Goal: Communication & Community: Answer question/provide support

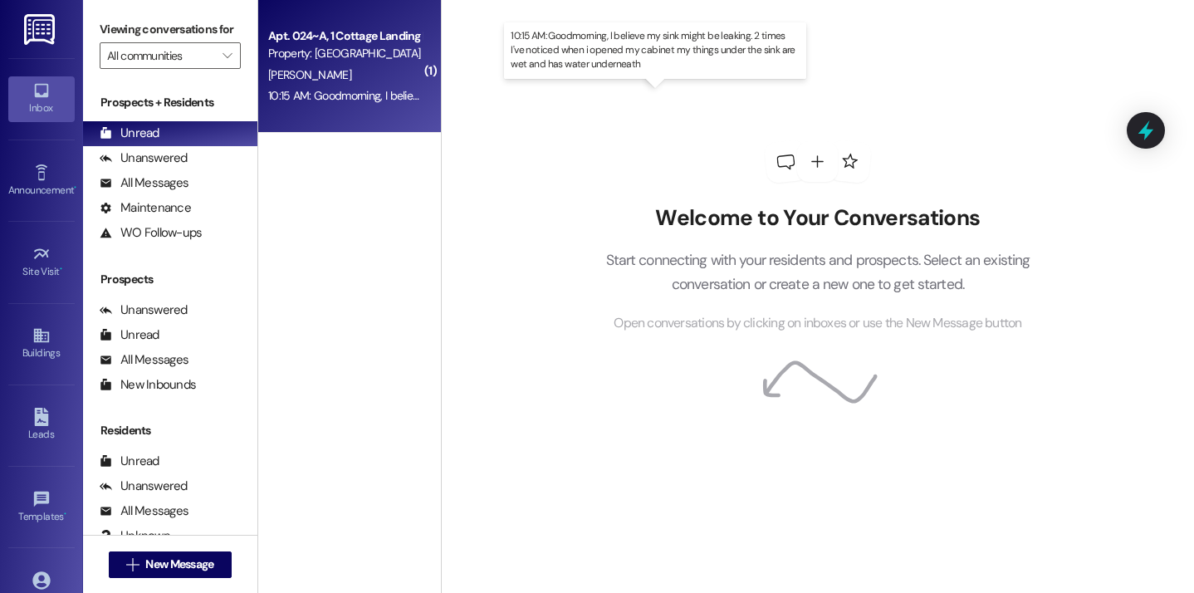
click at [374, 93] on div "10:15 AM: Goodmorning, I believe my sink might be leaking. 2 times I've noticed…" at bounding box center [666, 95] width 797 height 15
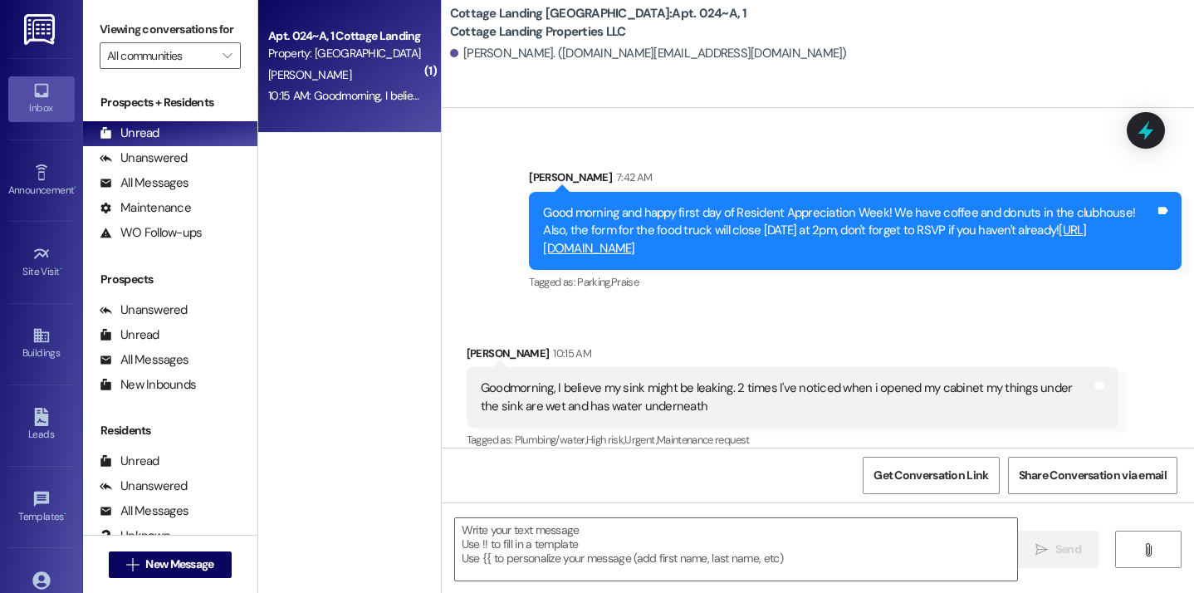
scroll to position [4891, 0]
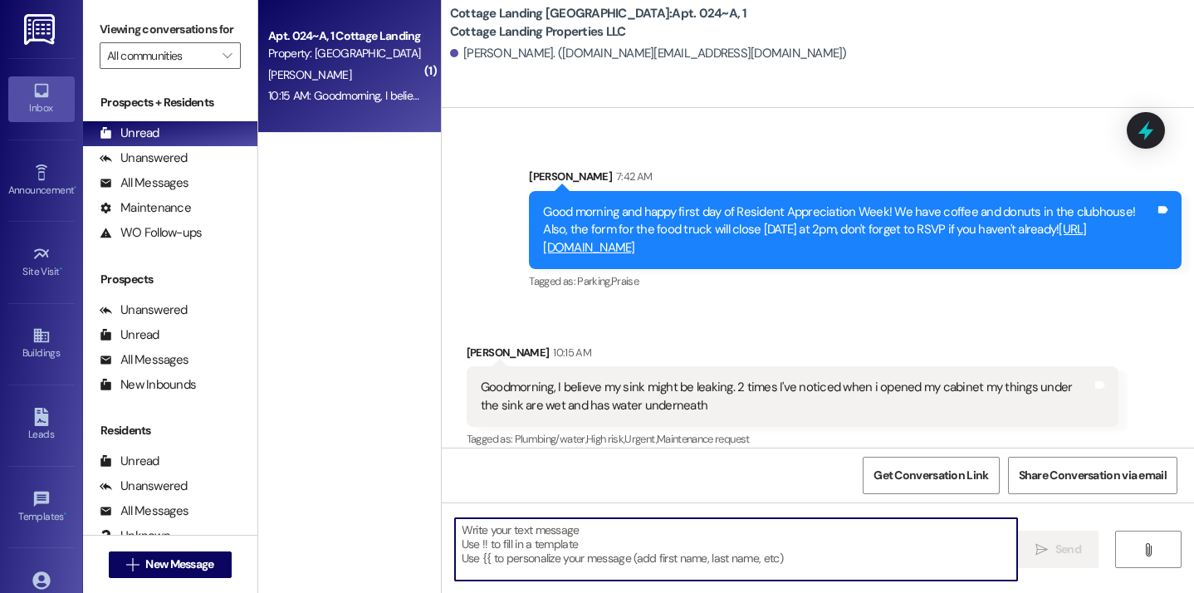
click at [504, 571] on textarea at bounding box center [736, 549] width 563 height 62
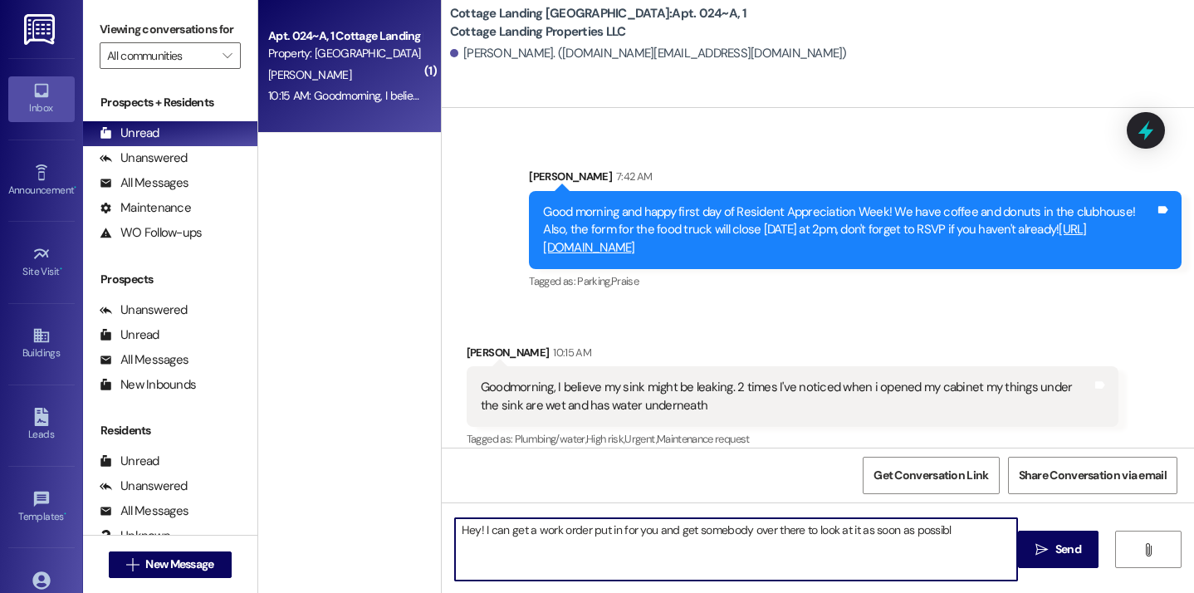
type textarea "Hey! I can get a work order put in for you and get somebody over there to look …"
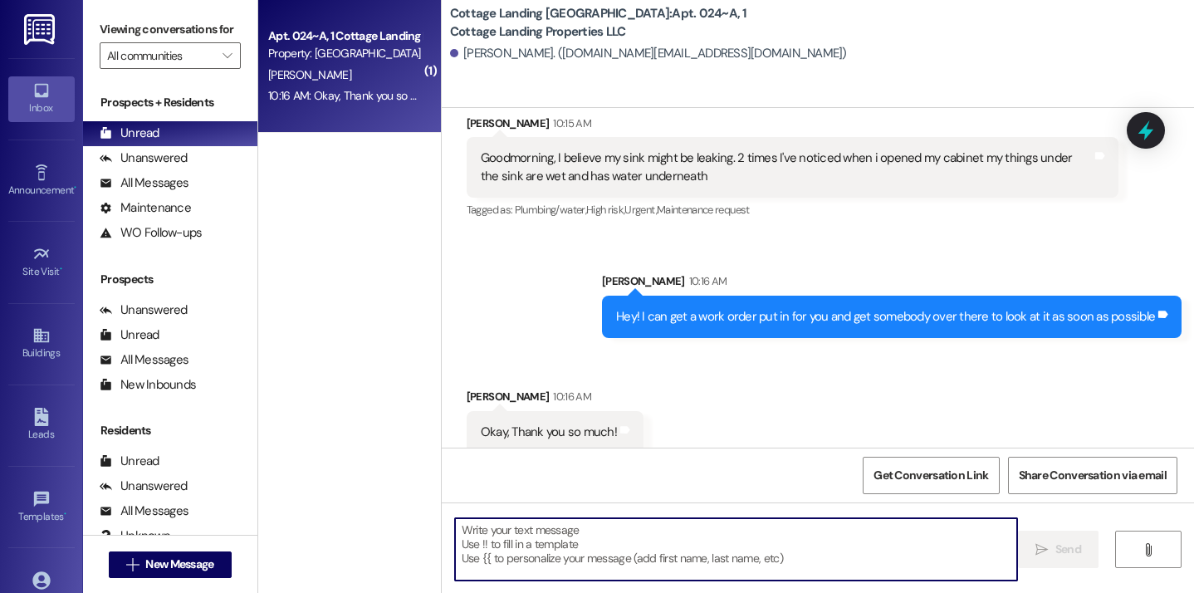
scroll to position [5122, 0]
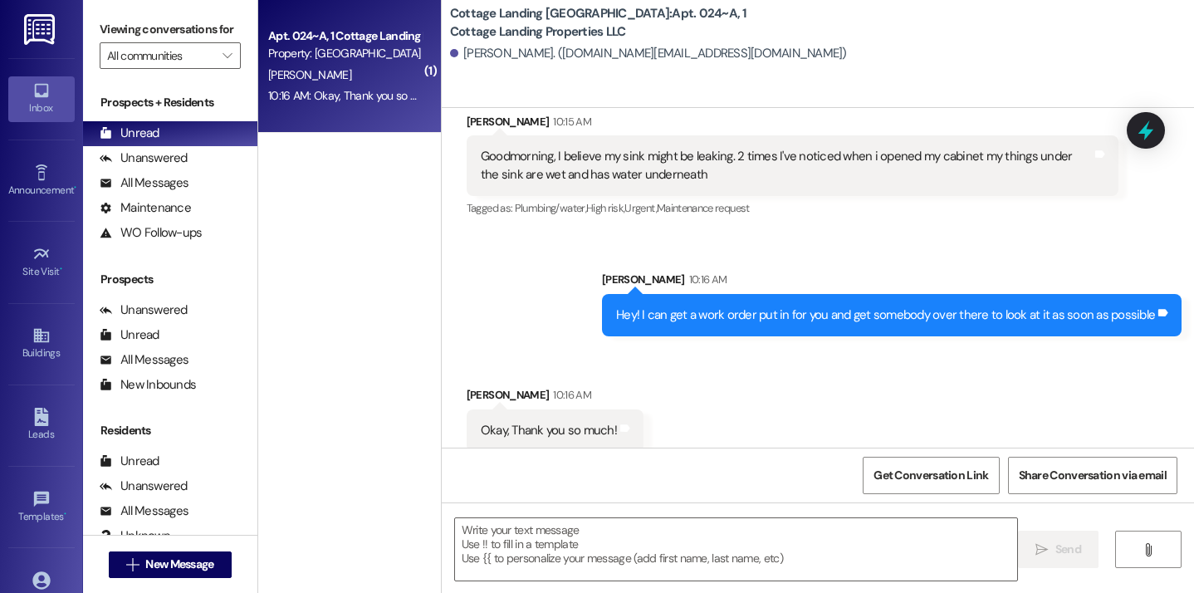
click at [623, 424] on div "Okay, Thank you so much! Tags and notes" at bounding box center [555, 430] width 177 height 42
click at [562, 553] on textarea at bounding box center [736, 549] width 563 height 62
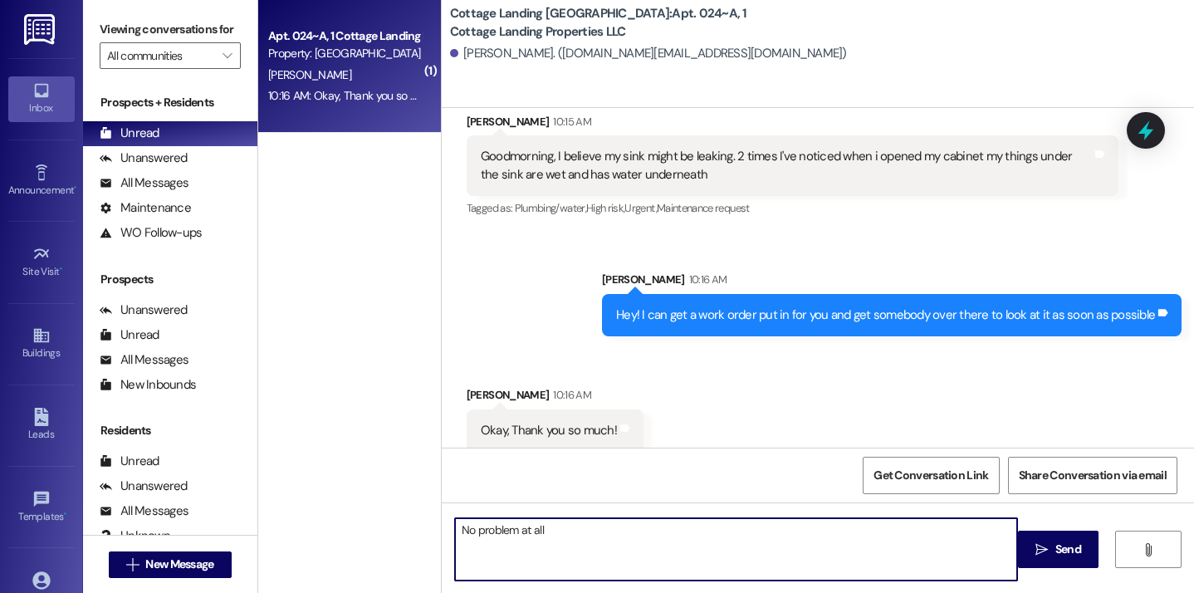
type textarea "No problem at all!"
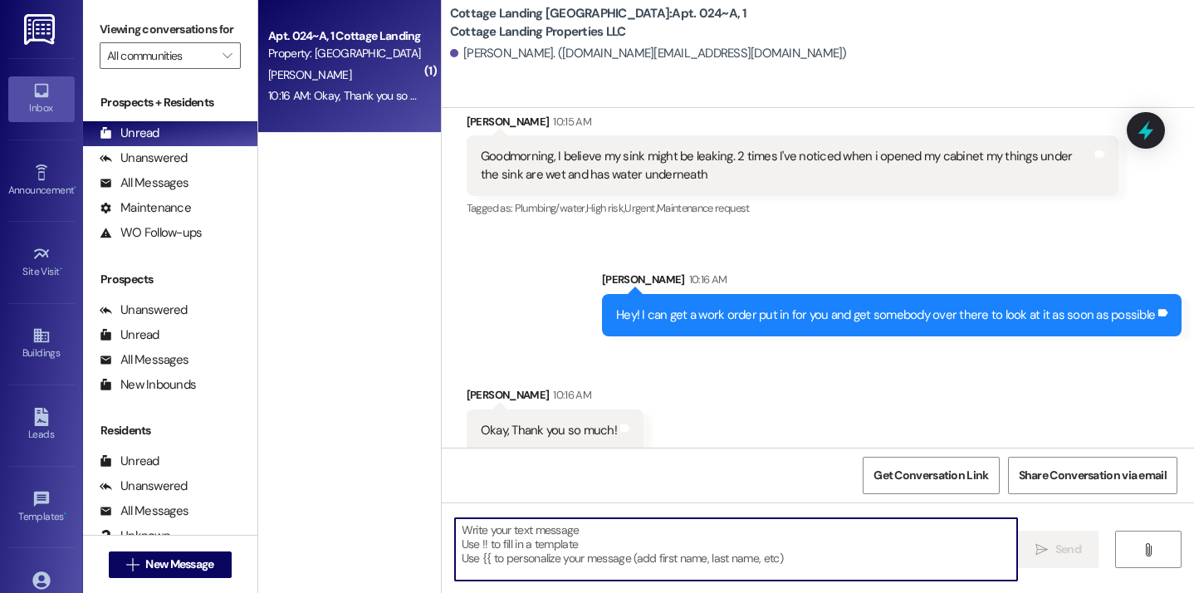
scroll to position [5238, 0]
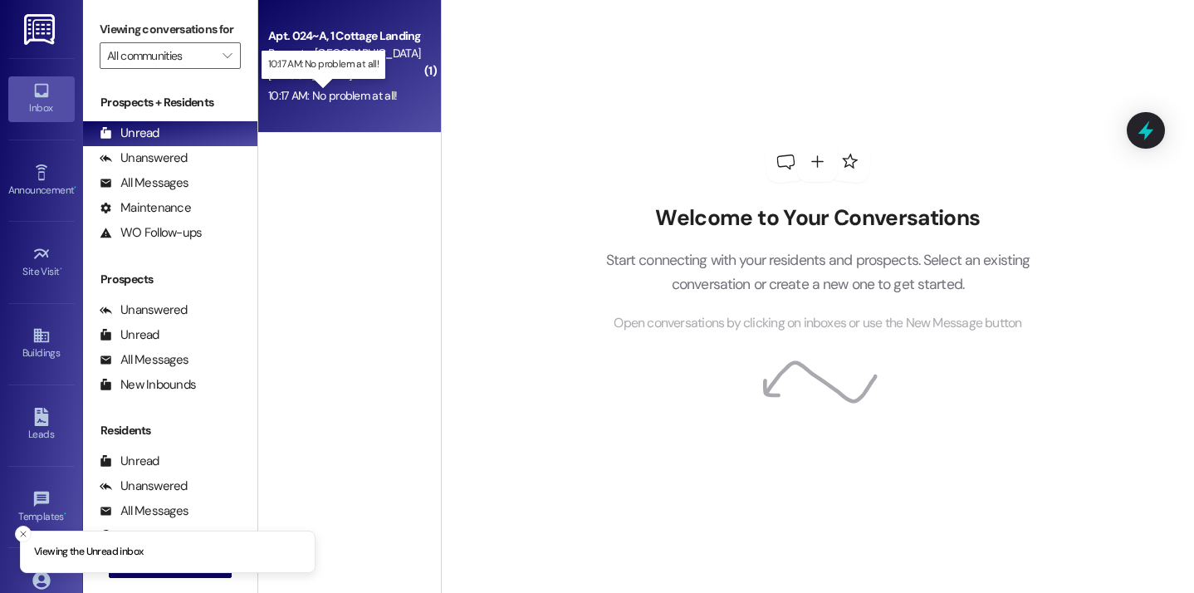
click at [361, 95] on div "10:17 AM: No problem at all! 10:17 AM: No problem at all!" at bounding box center [332, 95] width 129 height 15
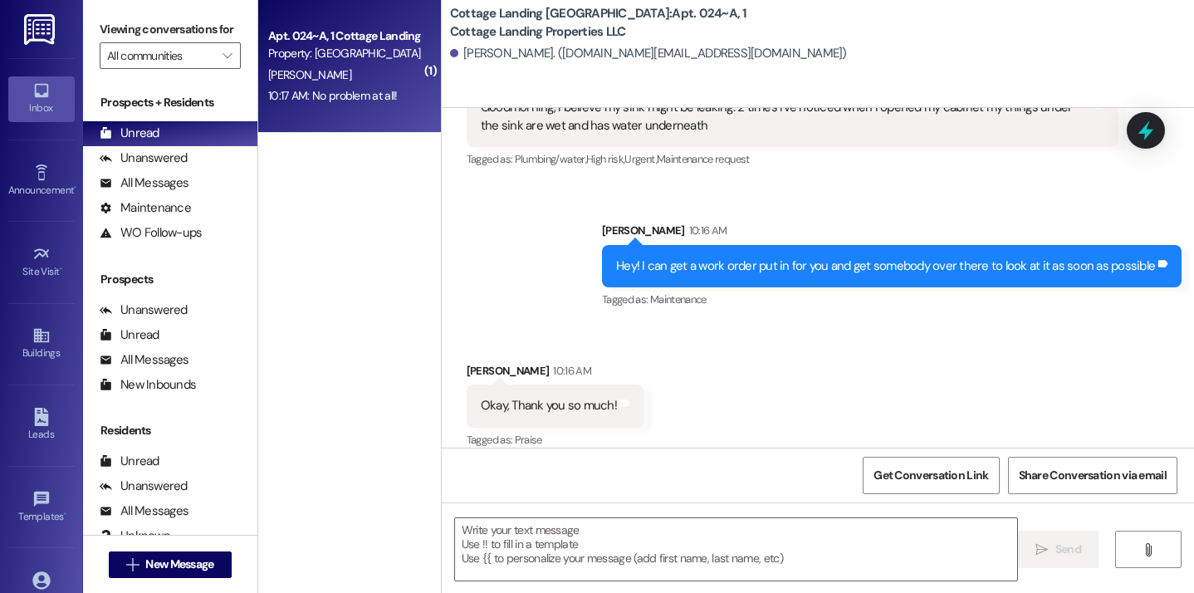
scroll to position [5287, 0]
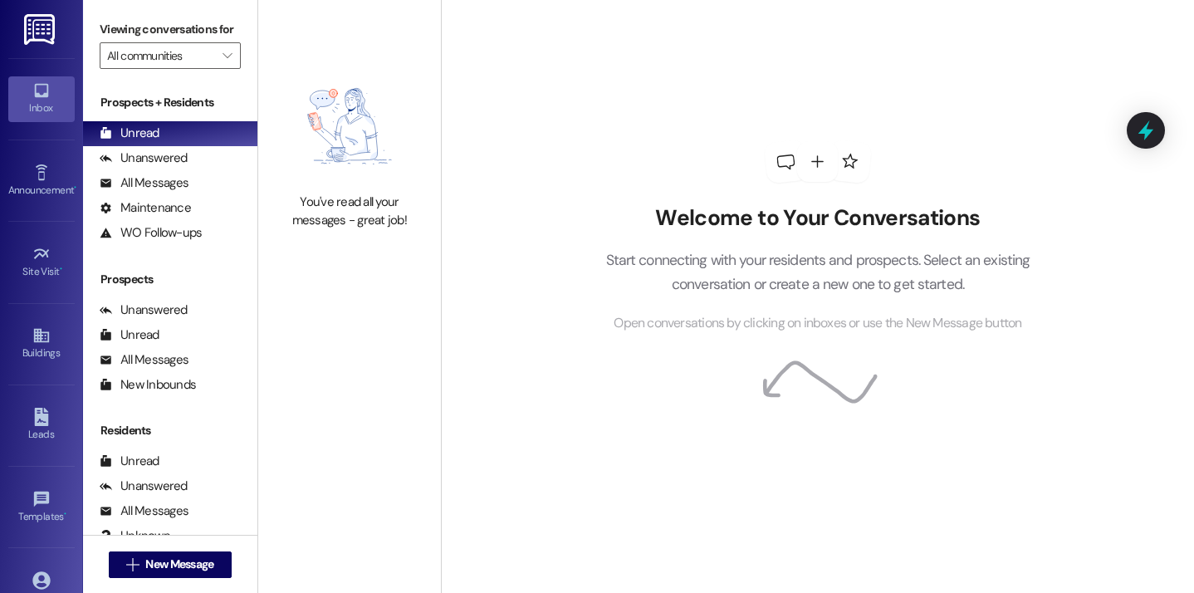
click at [258, 2] on div "You've read all your messages - great job!" at bounding box center [349, 148] width 183 height 296
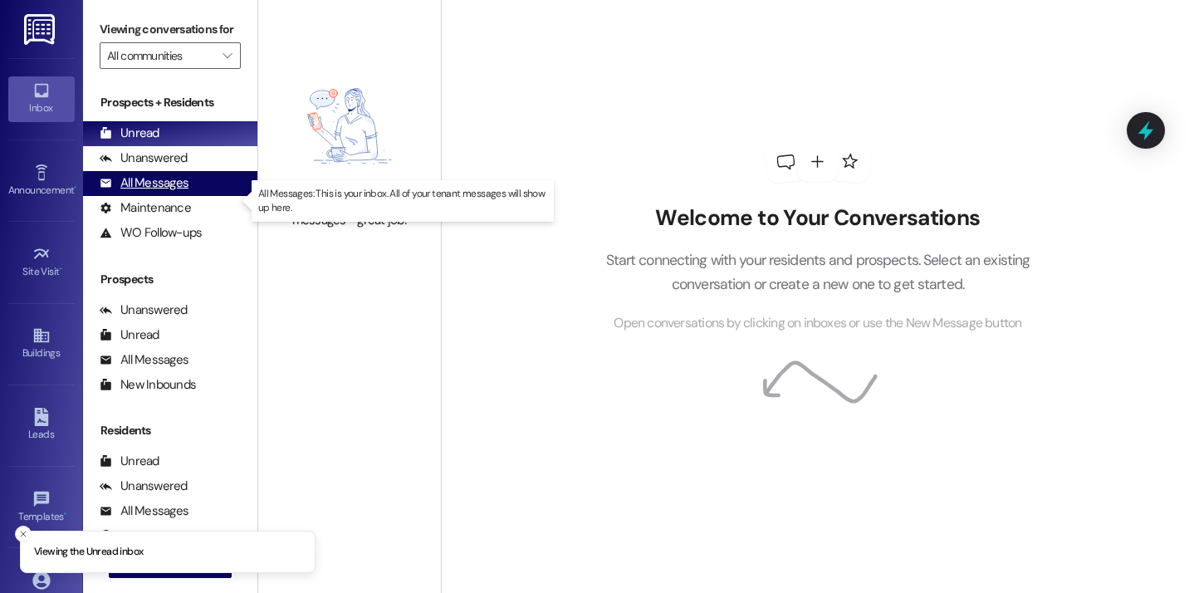
click at [159, 192] on div "All Messages" at bounding box center [144, 182] width 89 height 17
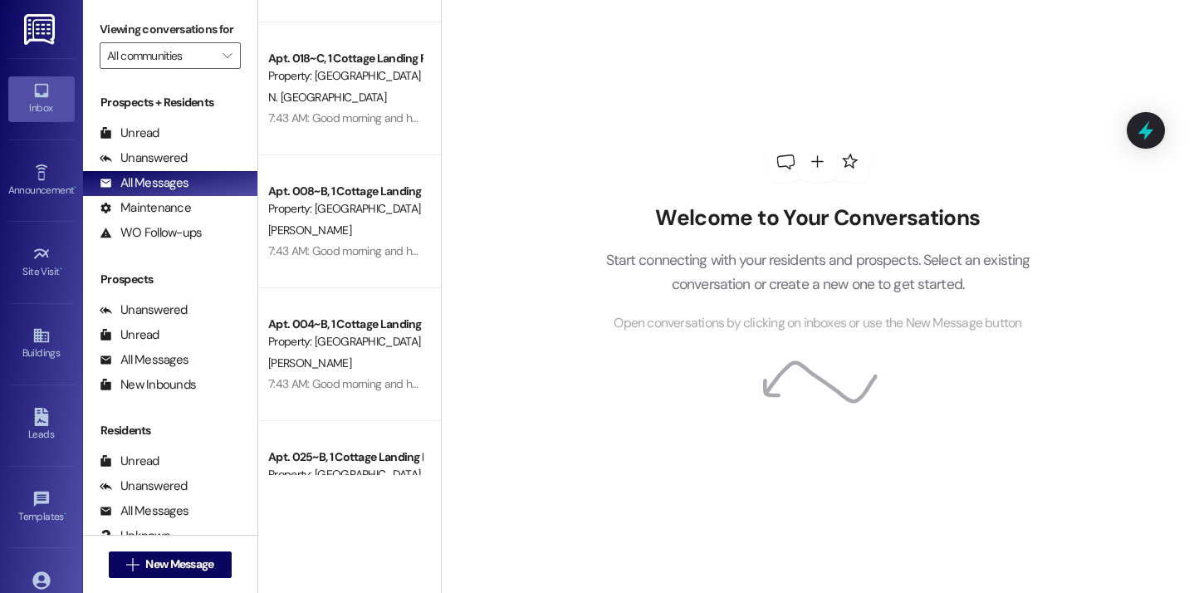
scroll to position [4570, 0]
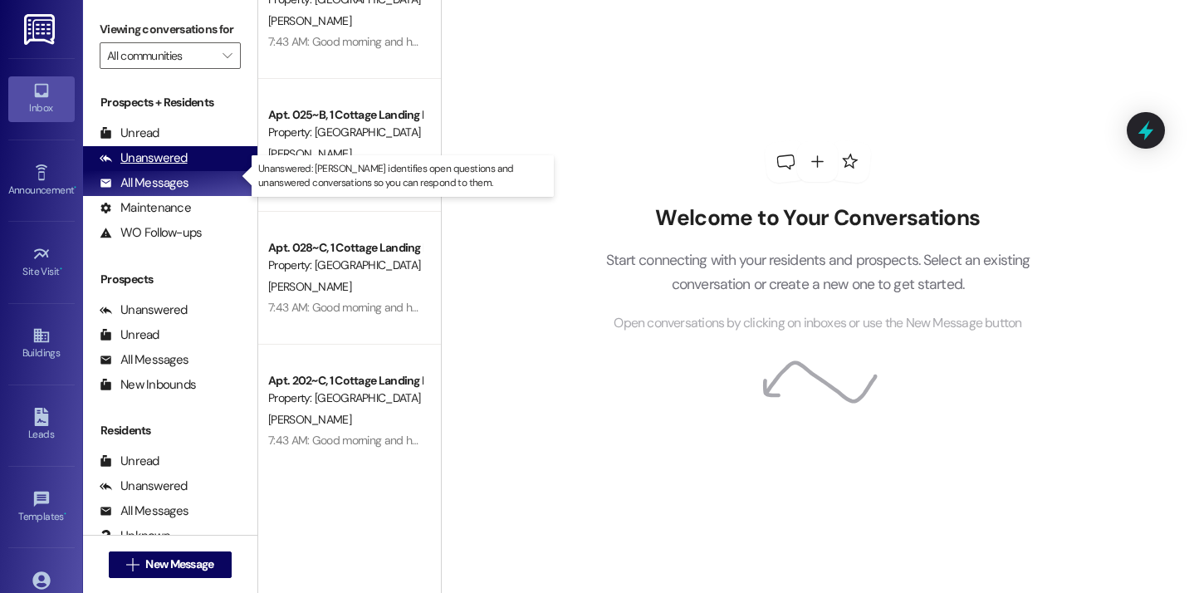
click at [173, 167] on div "Unanswered" at bounding box center [144, 157] width 88 height 17
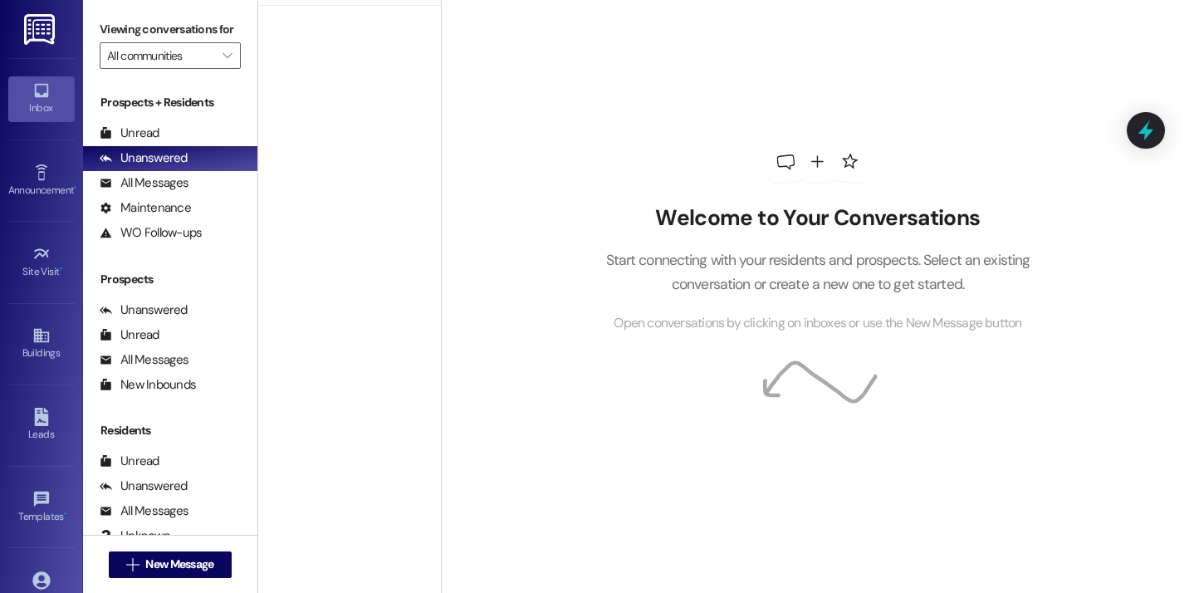
scroll to position [0, 0]
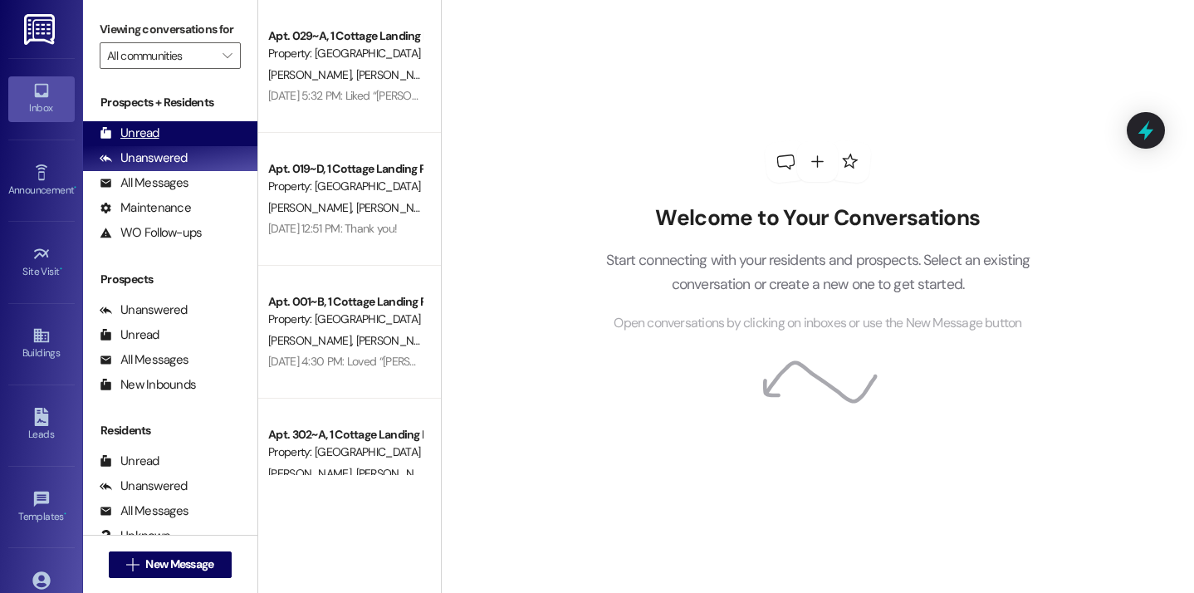
click at [199, 146] on div "Unread (0)" at bounding box center [170, 133] width 174 height 25
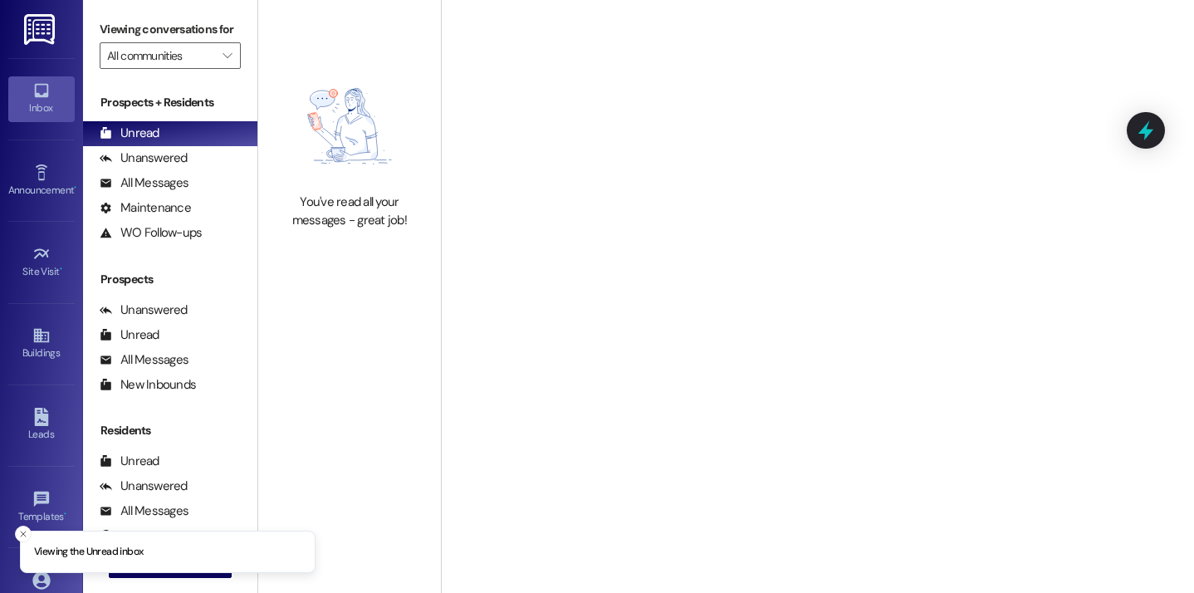
click at [293, 2] on div "You've read all your messages - great job!" at bounding box center [349, 148] width 183 height 296
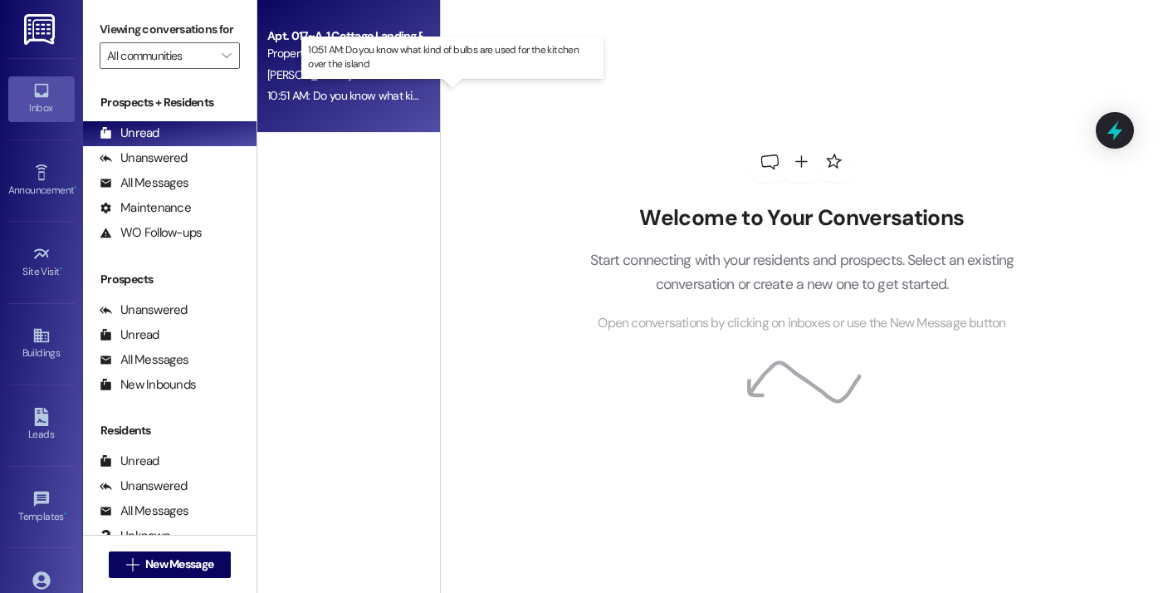
click at [363, 95] on div "10:51 AM: Do you know what kind of bulbs are used for the kitchen over the isla…" at bounding box center [462, 95] width 390 height 15
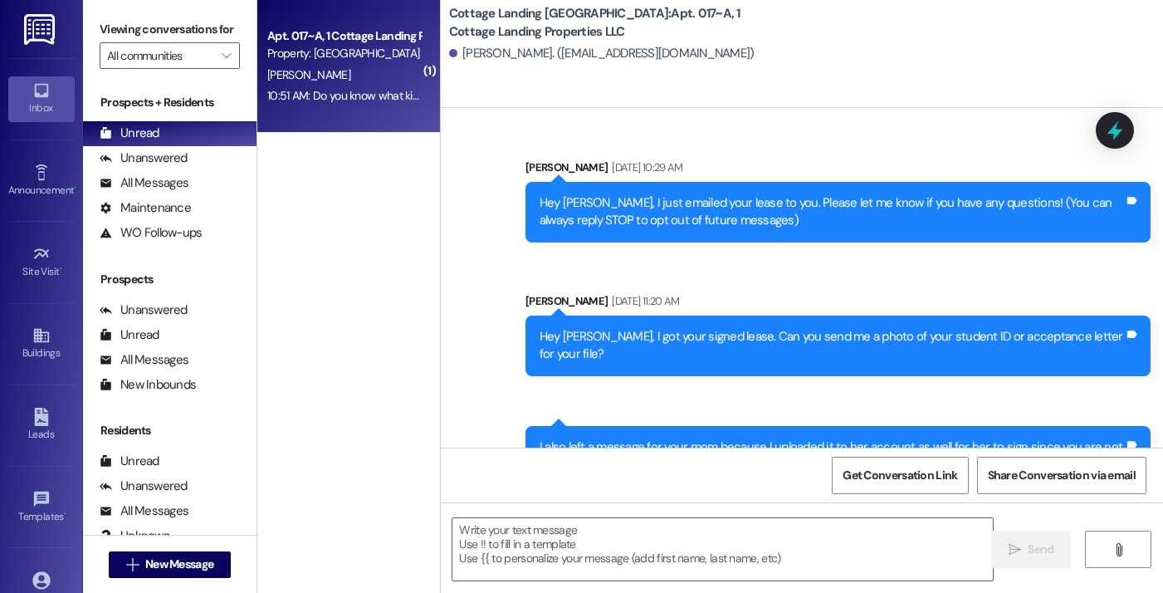
scroll to position [55071, 0]
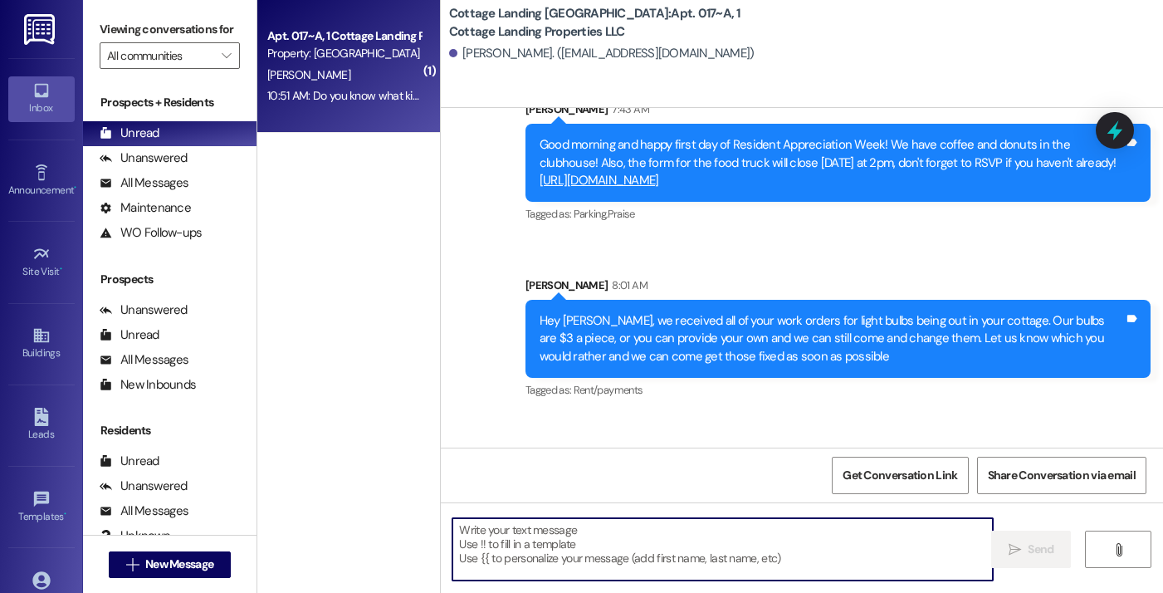
click at [499, 564] on textarea at bounding box center [722, 549] width 540 height 62
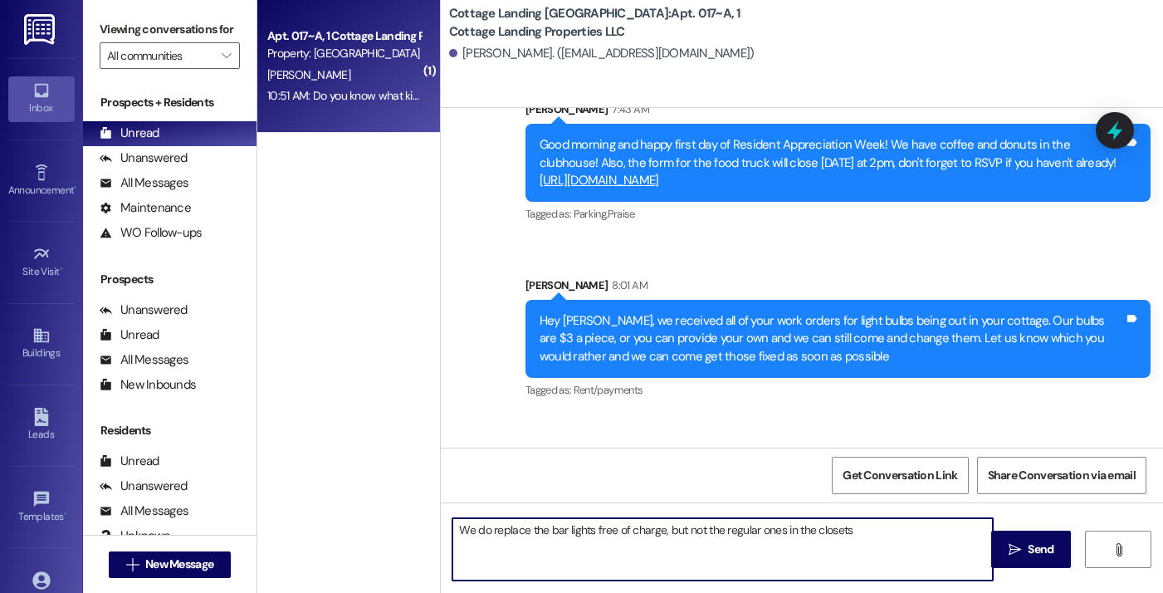
type textarea "We do replace the bar lights free of charge, but not the regular ones in the cl…"
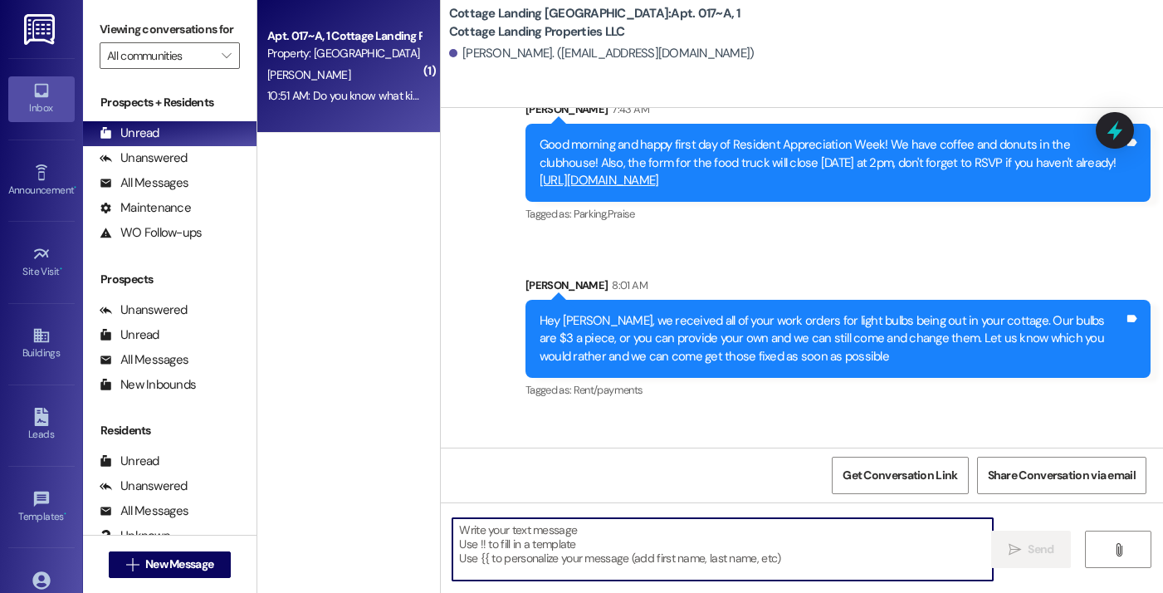
scroll to position [55187, 0]
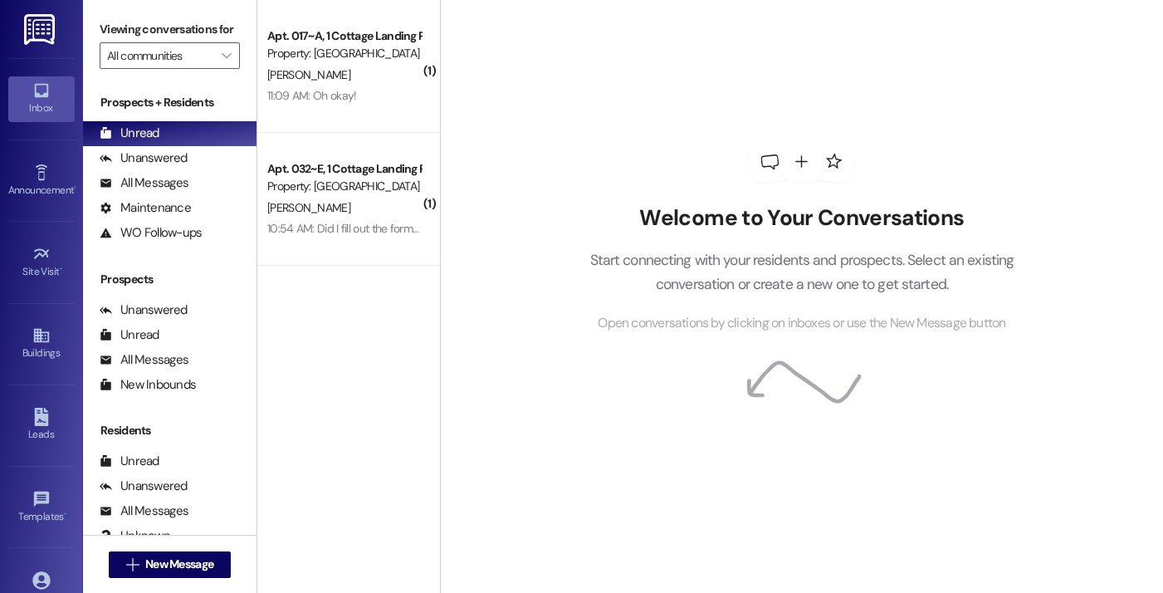
click at [305, 266] on div "( 1 ) Apt. 017~A, 1 Cottage Landing Properties LLC Property: [GEOGRAPHIC_DATA] …" at bounding box center [348, 237] width 183 height 475
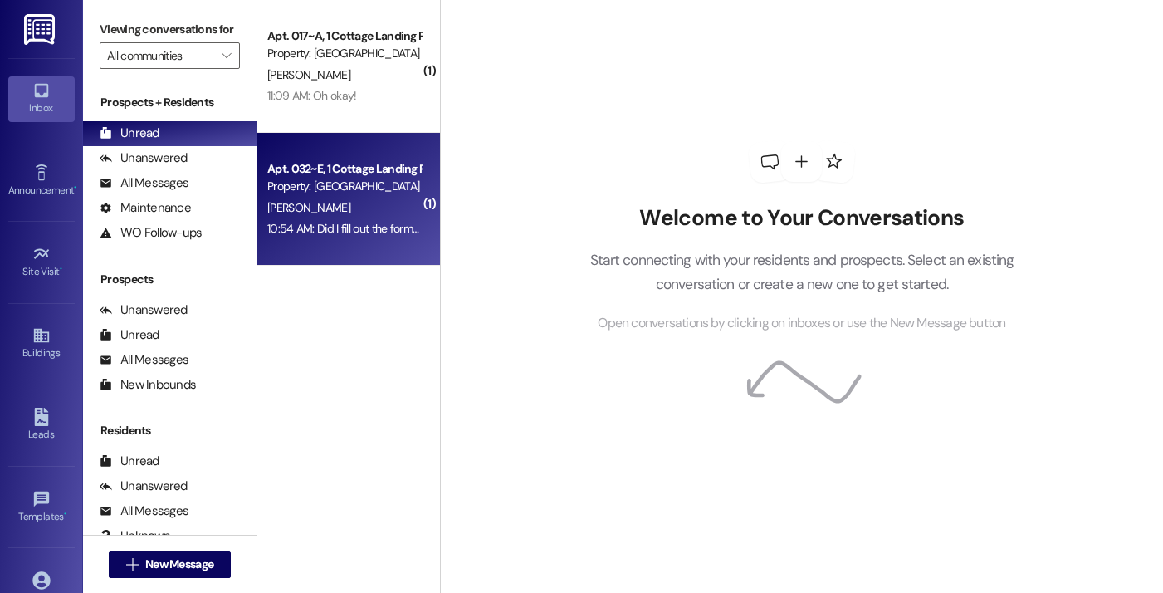
click at [308, 241] on div "Apt. 032~E, 1 Cottage Landing Properties LLC Property: [GEOGRAPHIC_DATA] [GEOGR…" at bounding box center [348, 199] width 183 height 133
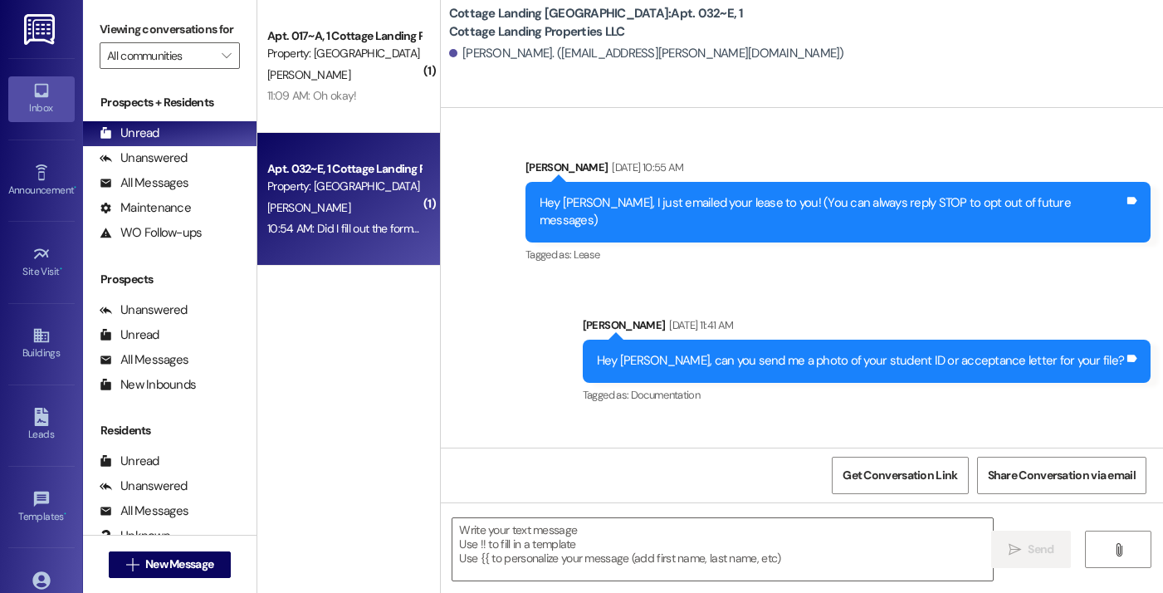
scroll to position [19332, 0]
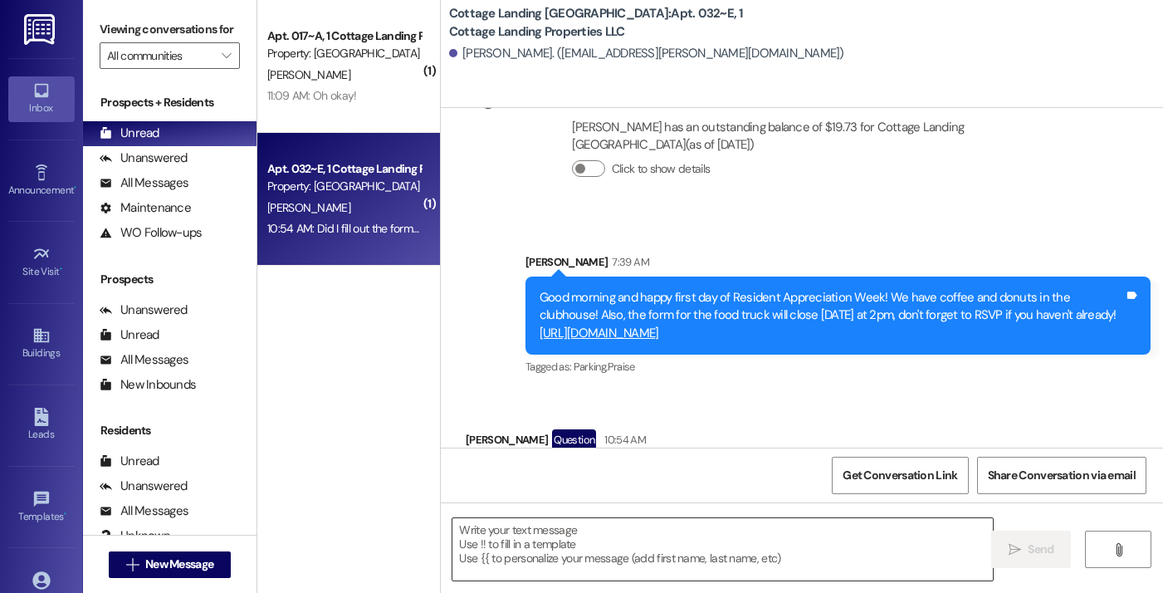
click at [540, 539] on textarea at bounding box center [722, 549] width 540 height 62
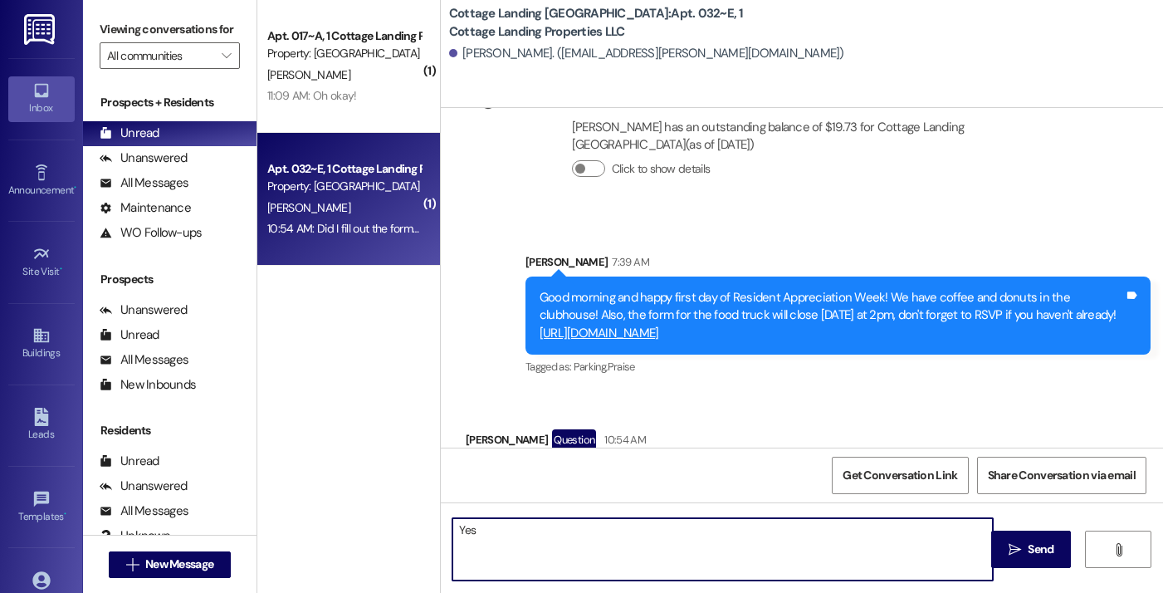
type textarea "Yes!"
click at [386, 107] on div "Apt. 017~A, 1 Cottage Landing Properties LLC Property: Cottage Landing Lafayett…" at bounding box center [348, 66] width 183 height 133
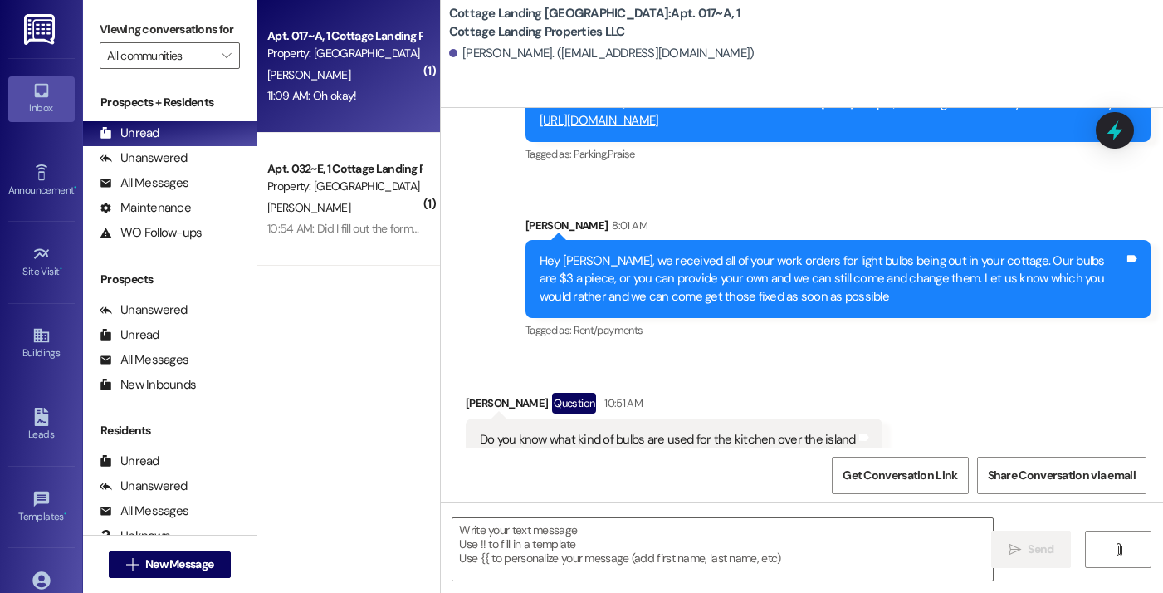
scroll to position [55327, 0]
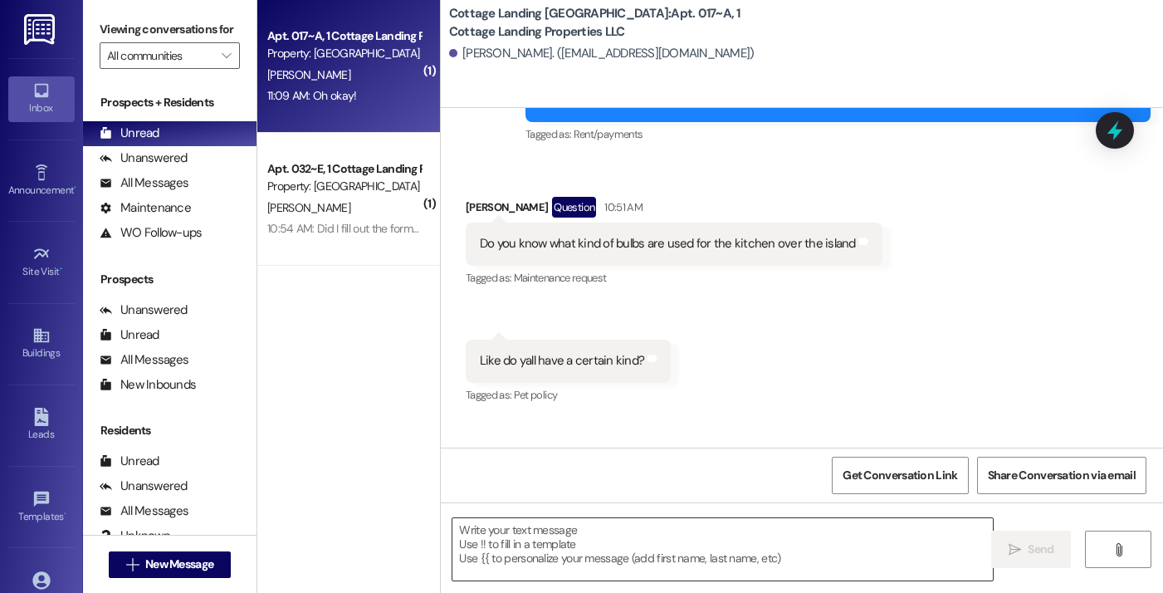
click at [520, 524] on textarea at bounding box center [722, 549] width 540 height 62
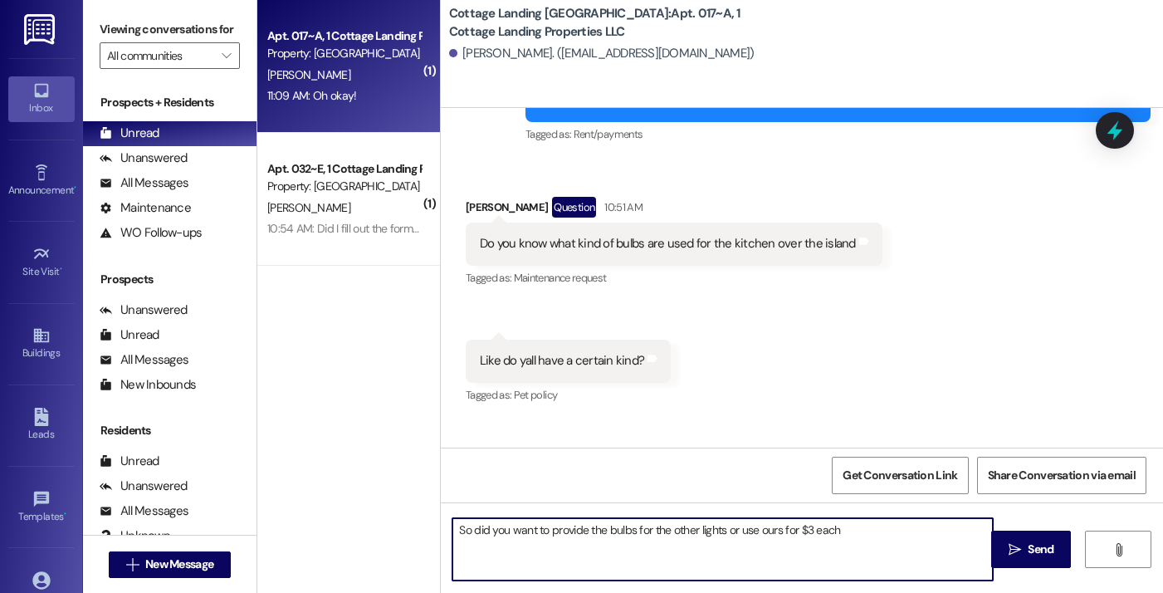
type textarea "So did you want to provide the bulbs for the other lights or use ours for $3 ea…"
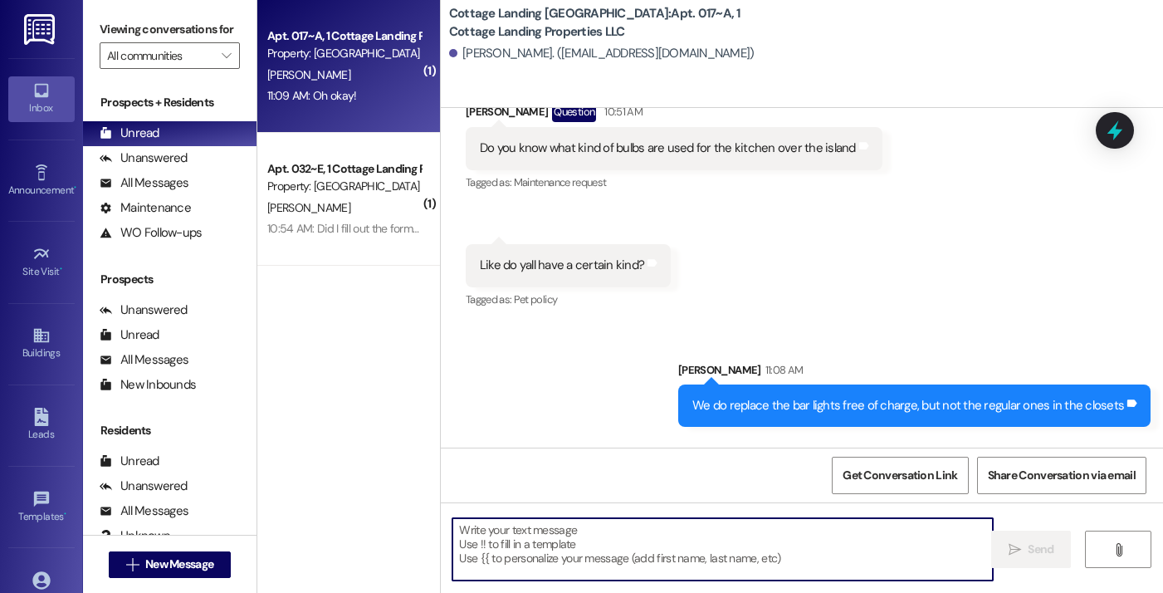
scroll to position [55442, 0]
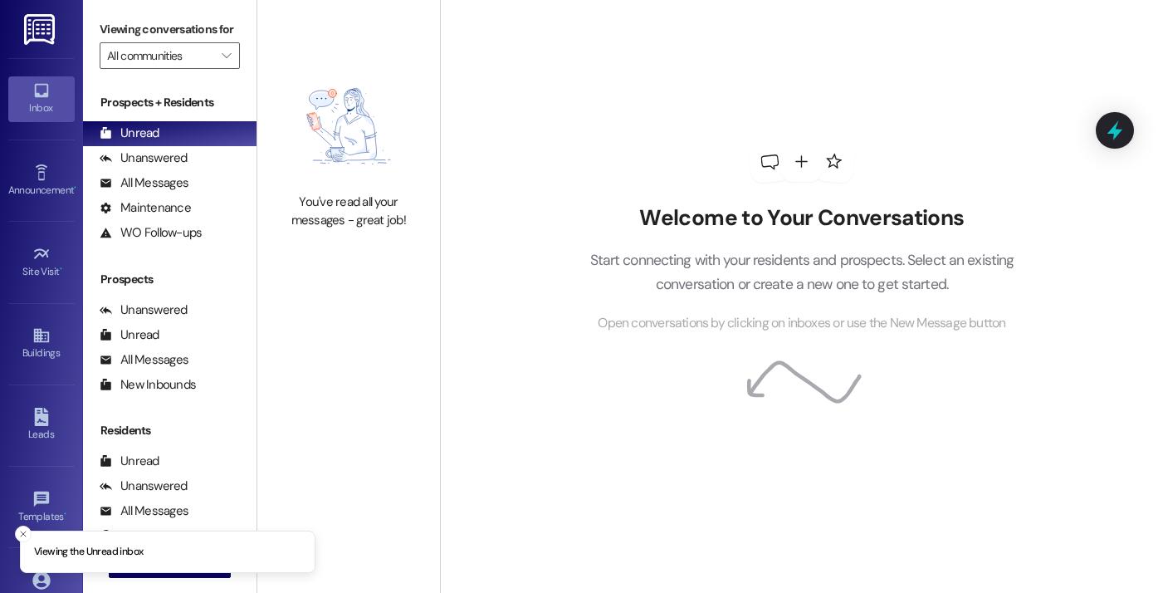
click at [374, 67] on img at bounding box center [349, 126] width 146 height 119
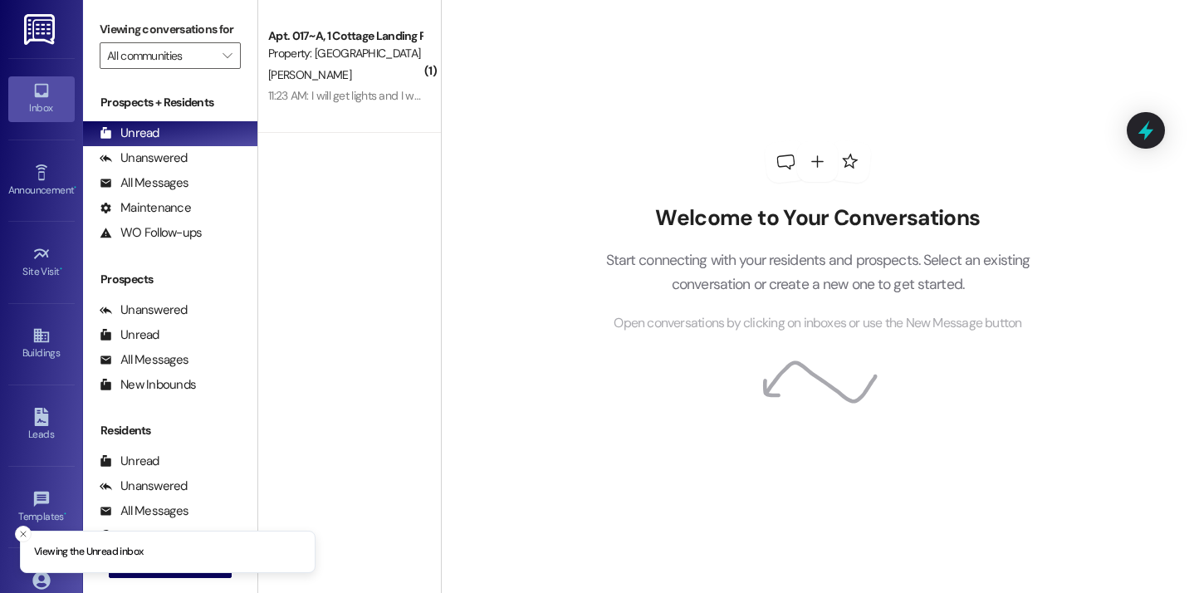
click at [452, 200] on div "Welcome to Your Conversations Start connecting with your residents and prospect…" at bounding box center [817, 296] width 753 height 593
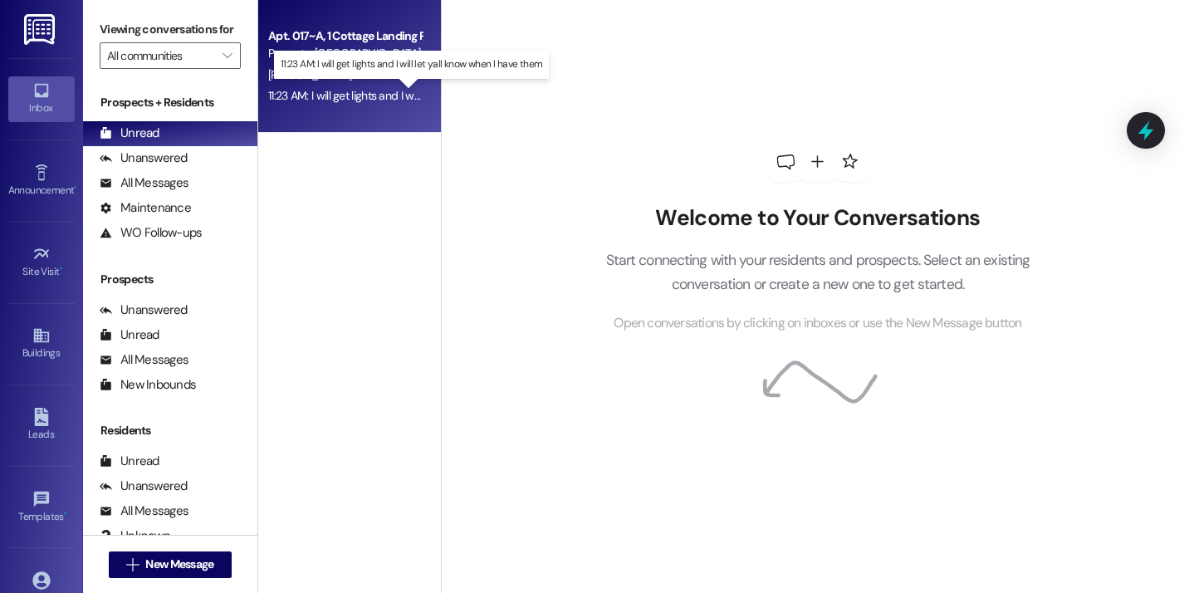
click at [379, 98] on div "11:23 AM: I will get lights and I will let yall know when I have them 11:23 AM:…" at bounding box center [418, 95] width 301 height 15
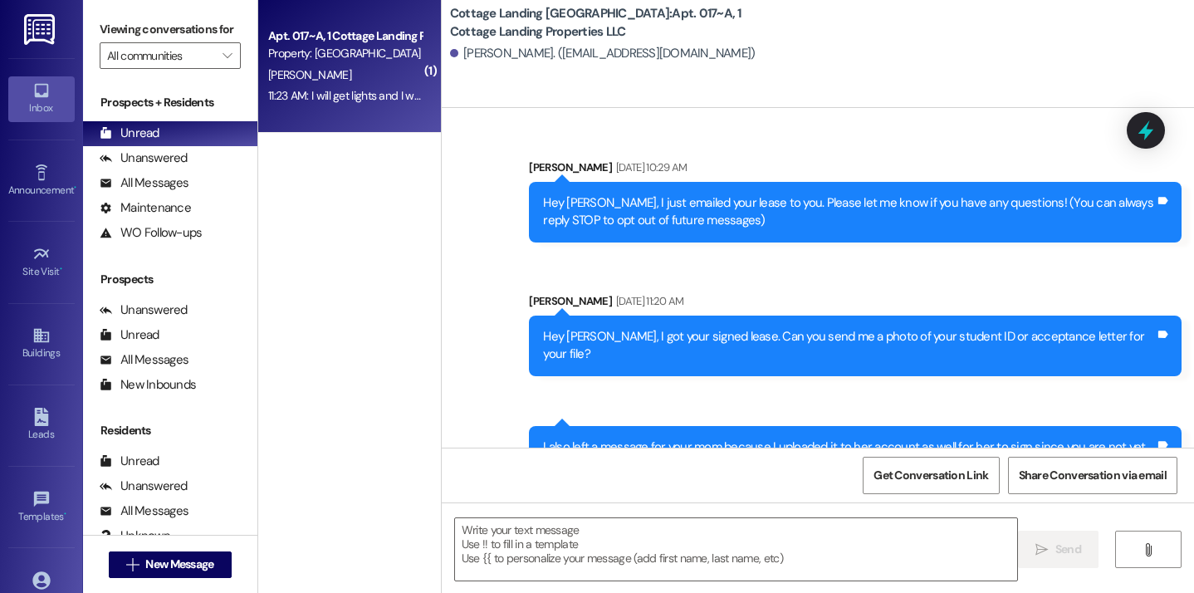
scroll to position [55358, 0]
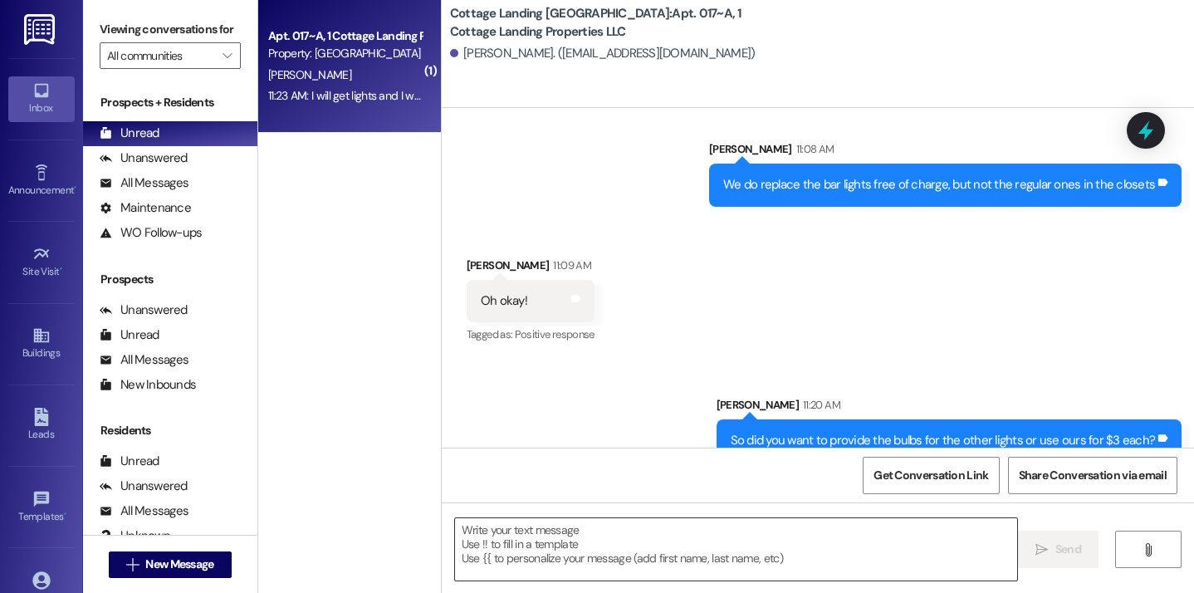
click at [540, 572] on textarea at bounding box center [736, 549] width 563 height 62
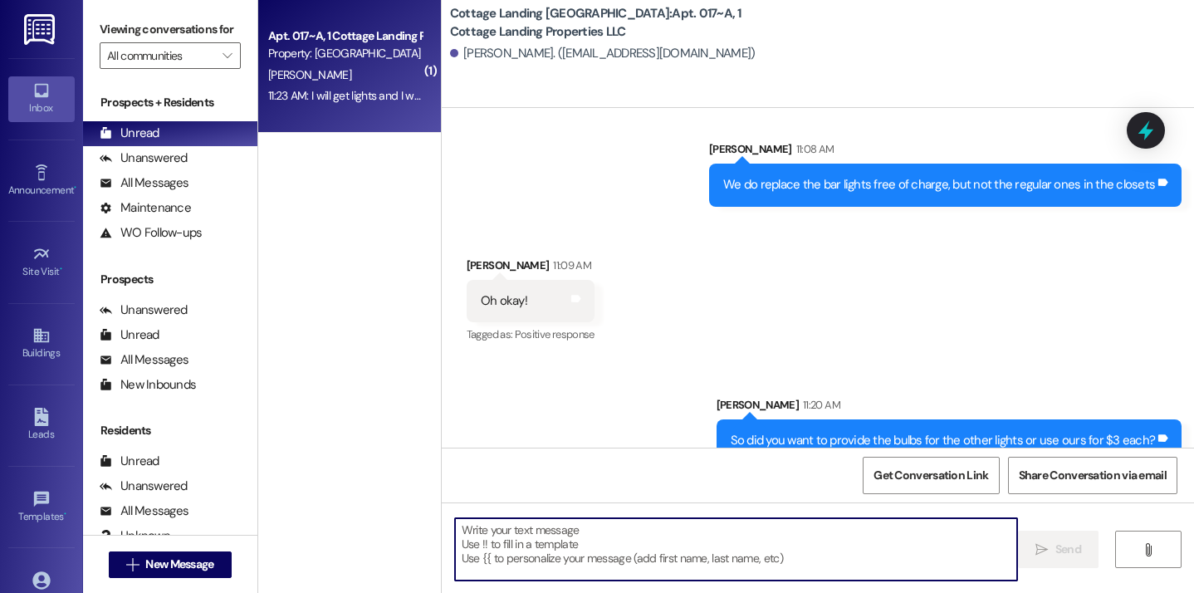
type textarea "O"
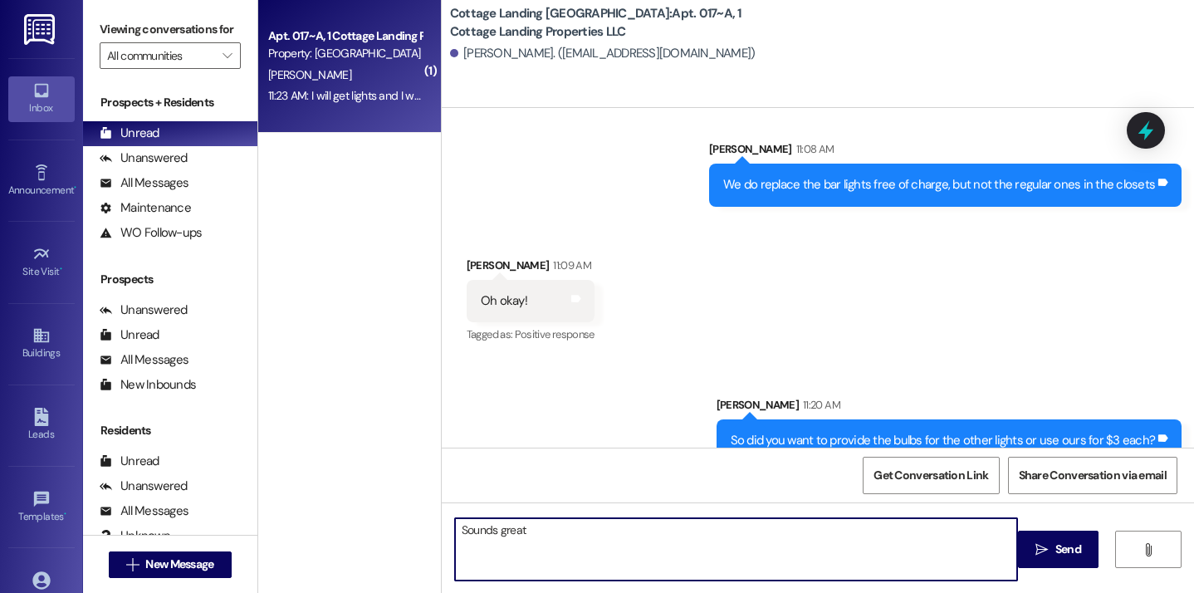
type textarea "Sounds great!"
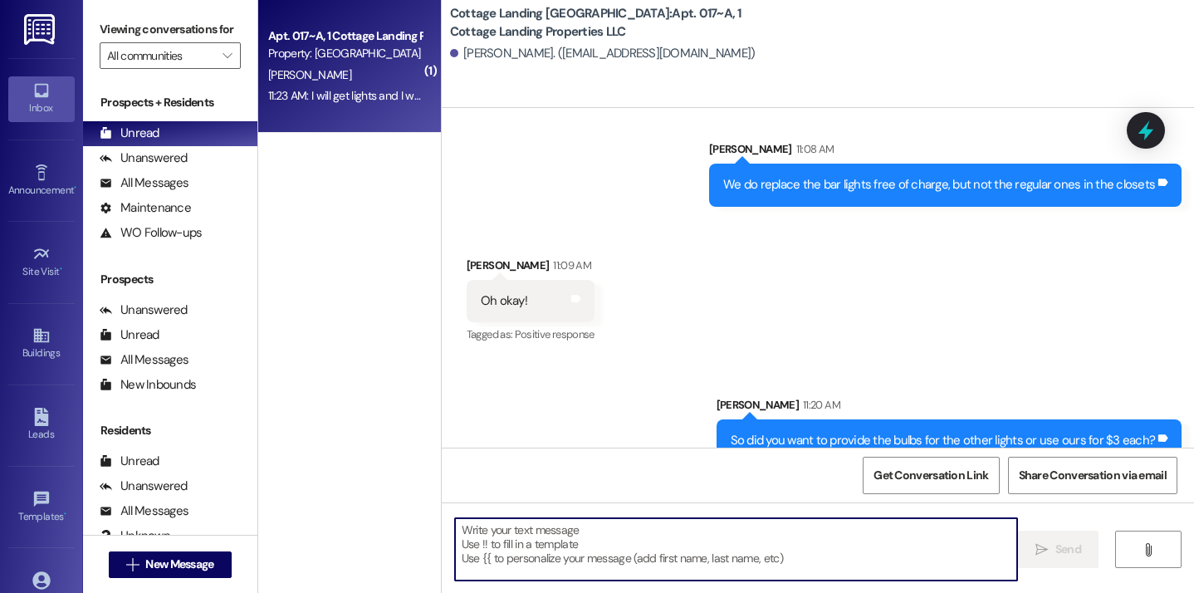
scroll to position [55474, 0]
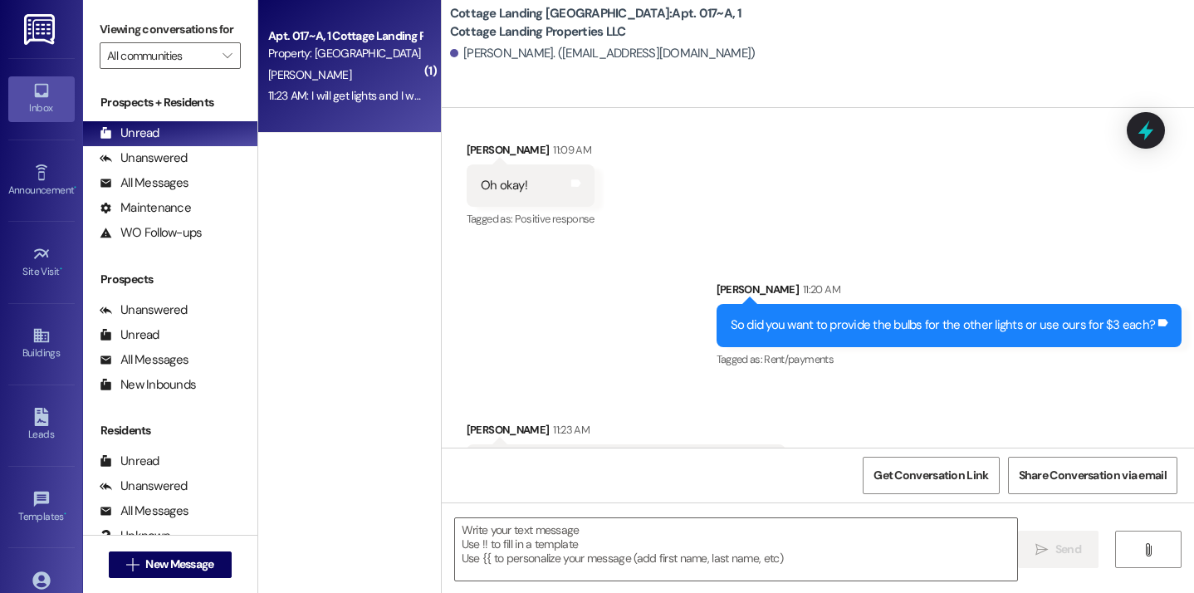
click at [419, 194] on div "( 1 ) Apt. 017~A, 1 Cottage Landing Properties LLC Property: Cottage Landing La…" at bounding box center [349, 237] width 183 height 475
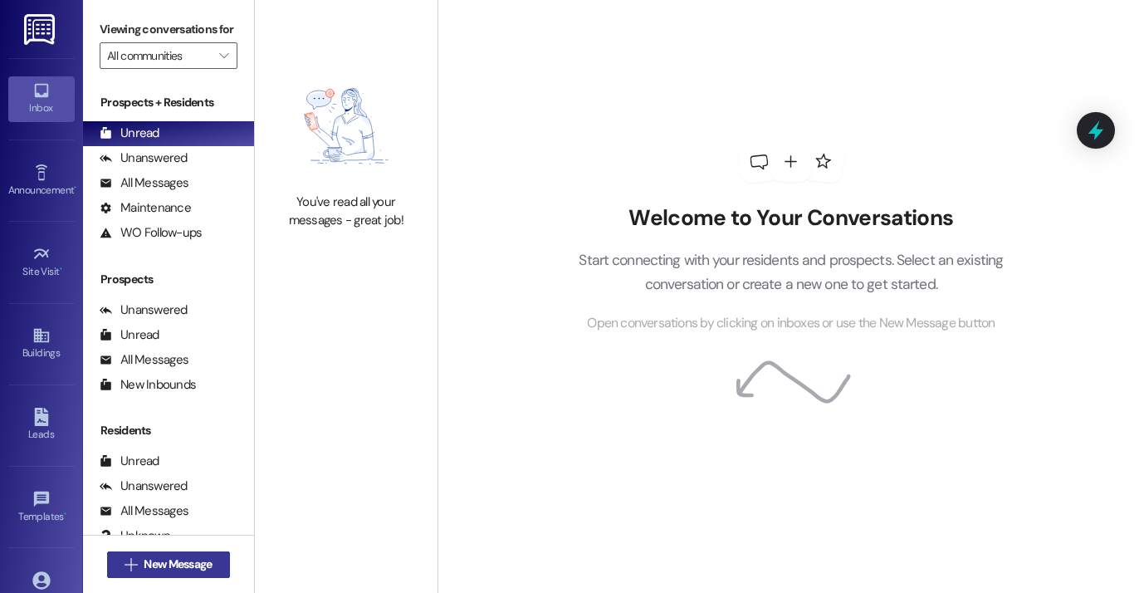
click at [198, 560] on span "New Message" at bounding box center [178, 563] width 68 height 17
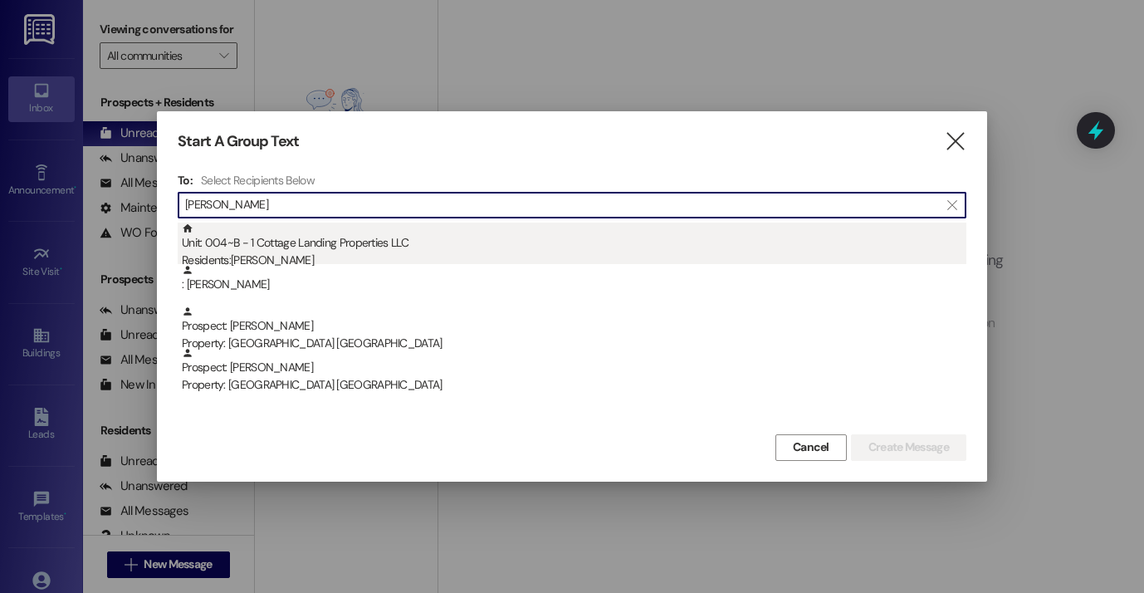
type input "becnel"
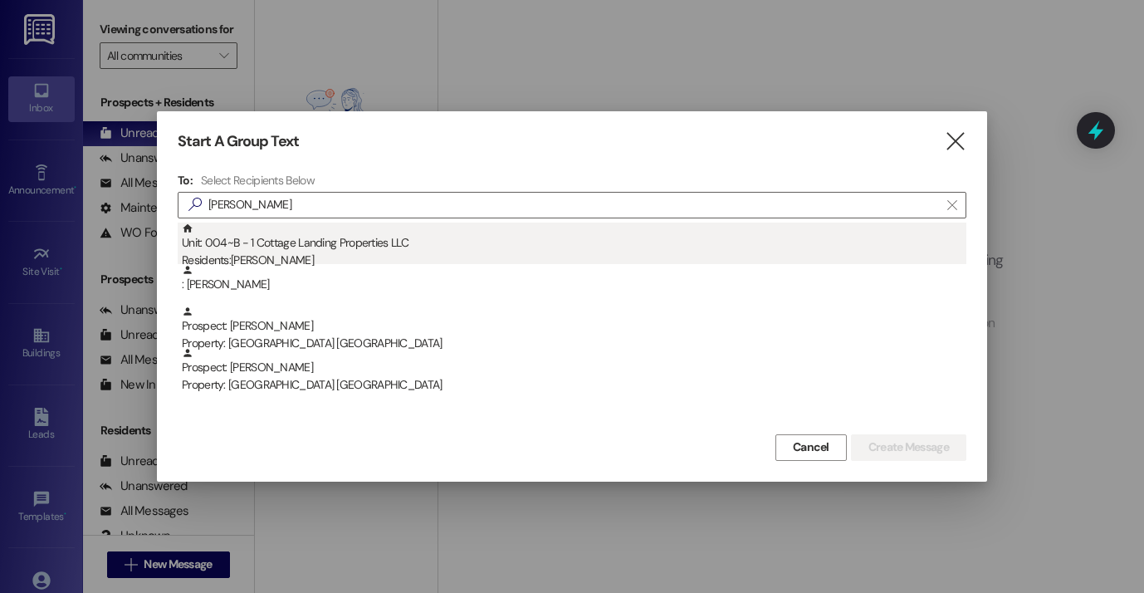
click at [323, 235] on div "Unit: 004~B - 1 Cottage Landing Properties LLC Residents: Emma Becnel" at bounding box center [574, 245] width 784 height 47
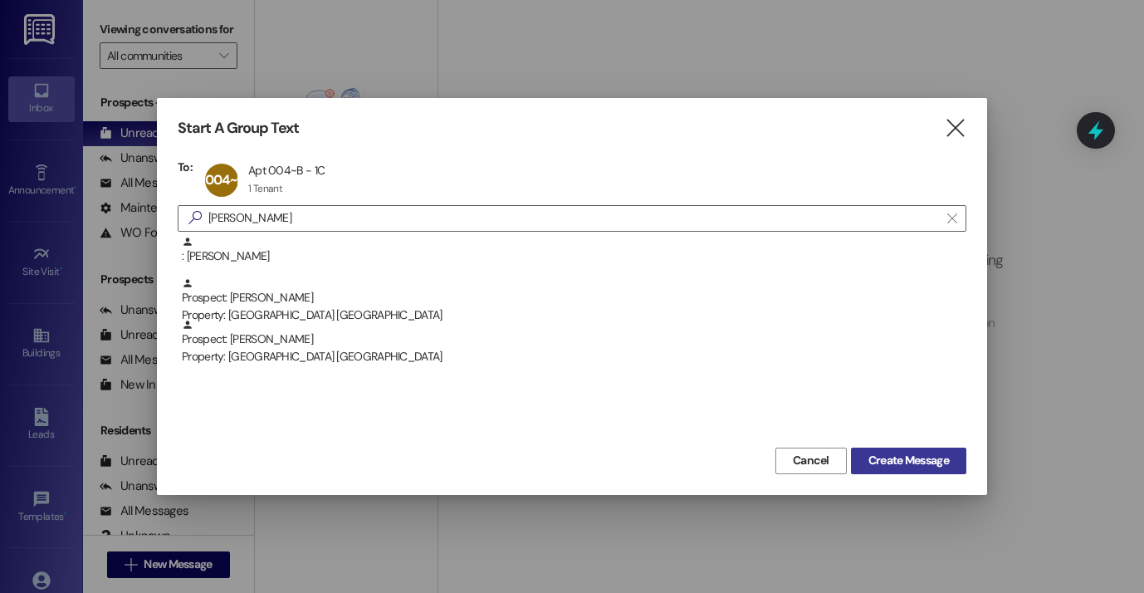
click at [892, 461] on span "Create Message" at bounding box center [908, 460] width 81 height 17
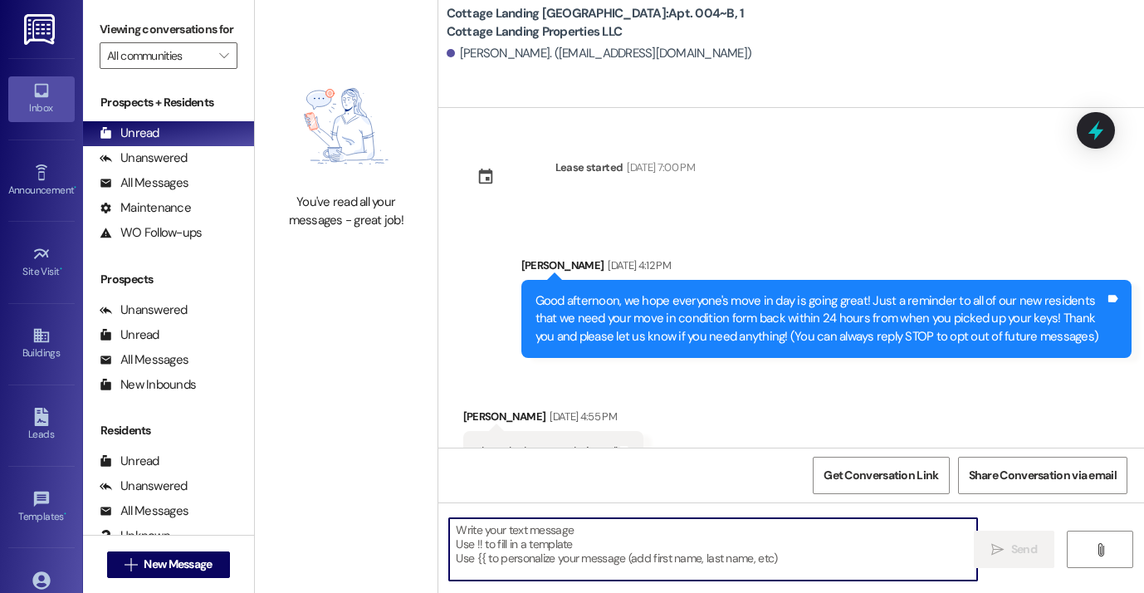
click at [540, 557] on textarea at bounding box center [713, 549] width 528 height 62
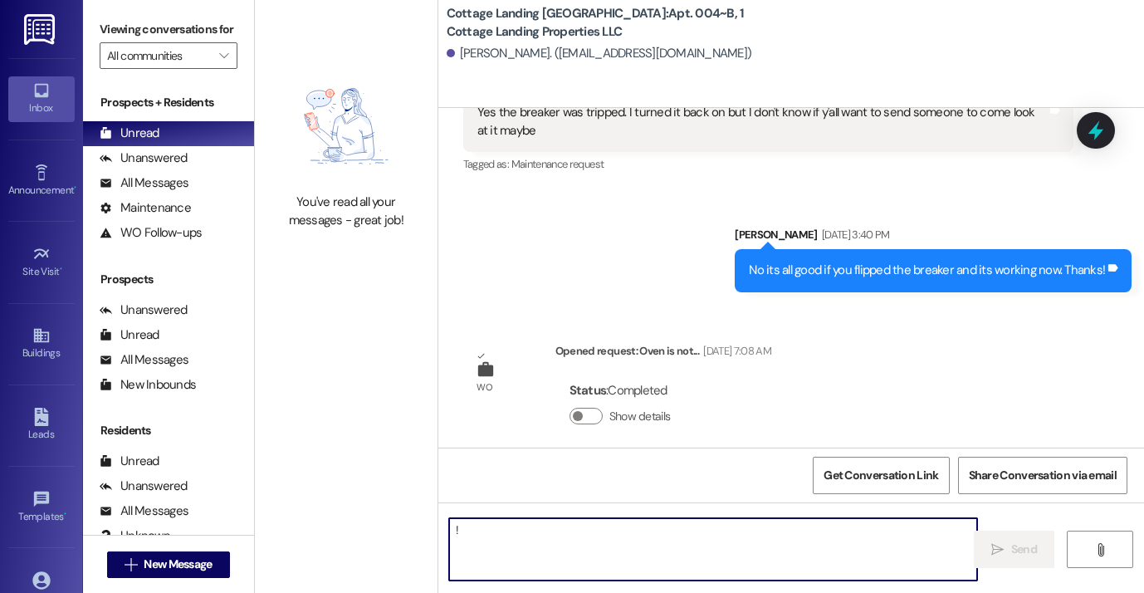
type textarea "!!"
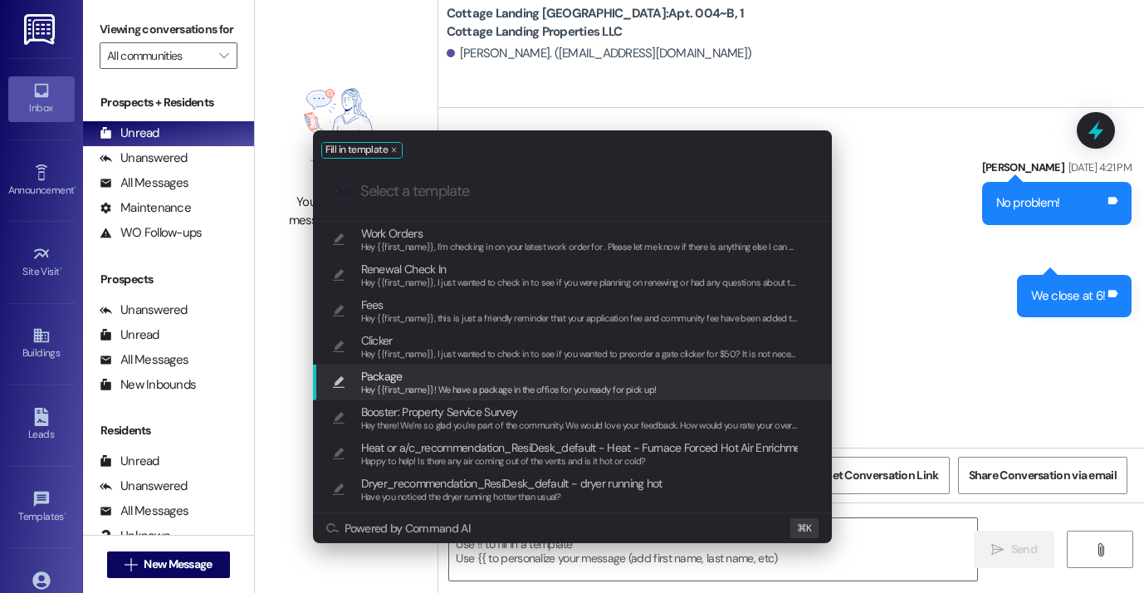
click at [474, 374] on span "Package" at bounding box center [509, 376] width 296 height 18
type textarea "Hey {{first_name}}! We have a package in the office for you ready for pick up!"
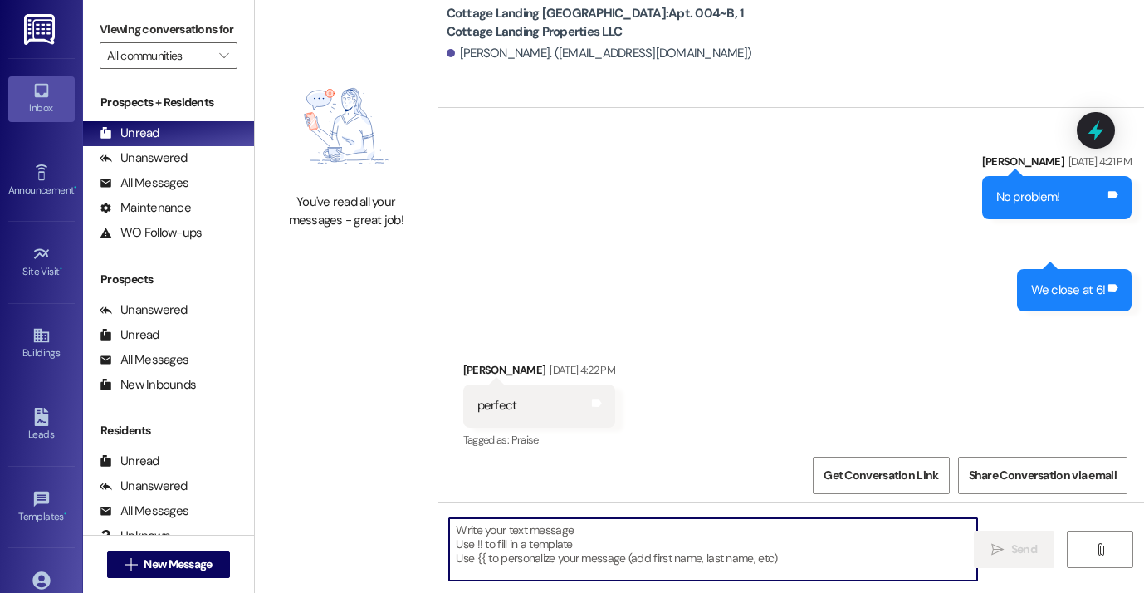
scroll to position [9599, 0]
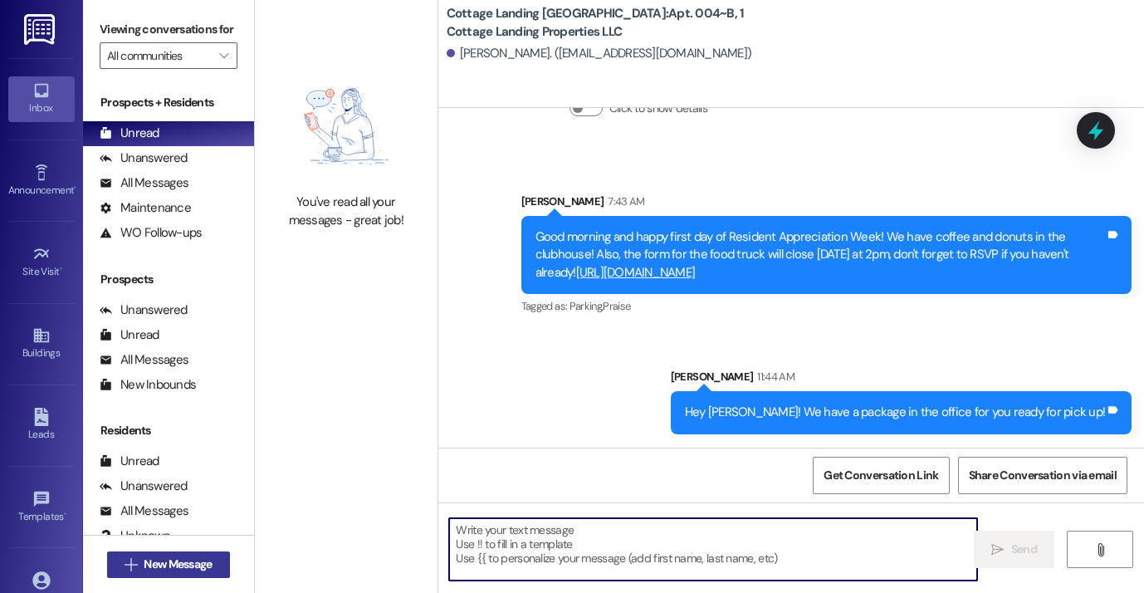
click at [195, 552] on button " New Message" at bounding box center [168, 564] width 123 height 27
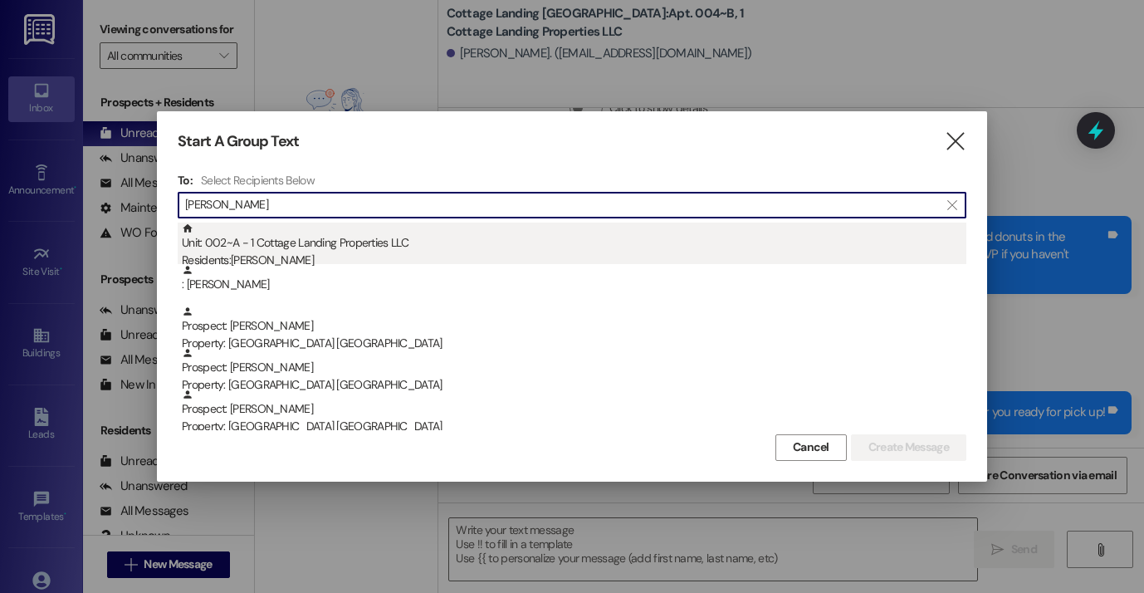
type input "miller"
click at [315, 262] on div "Residents: Tia Miller" at bounding box center [574, 260] width 784 height 17
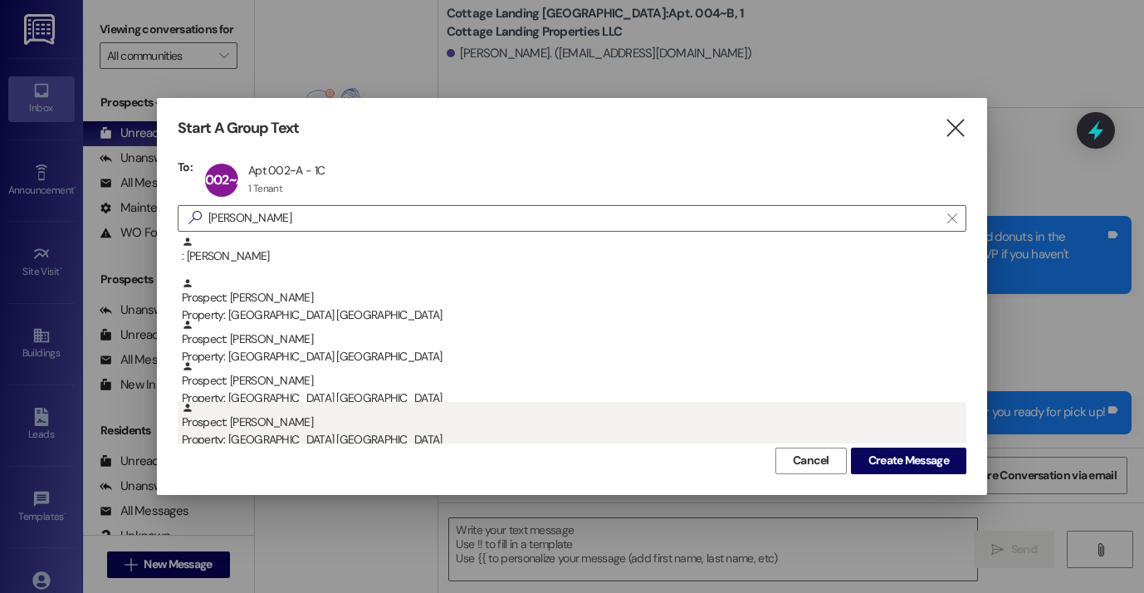
click at [902, 438] on div "Property: Cottage Landing Lafayette" at bounding box center [574, 439] width 784 height 17
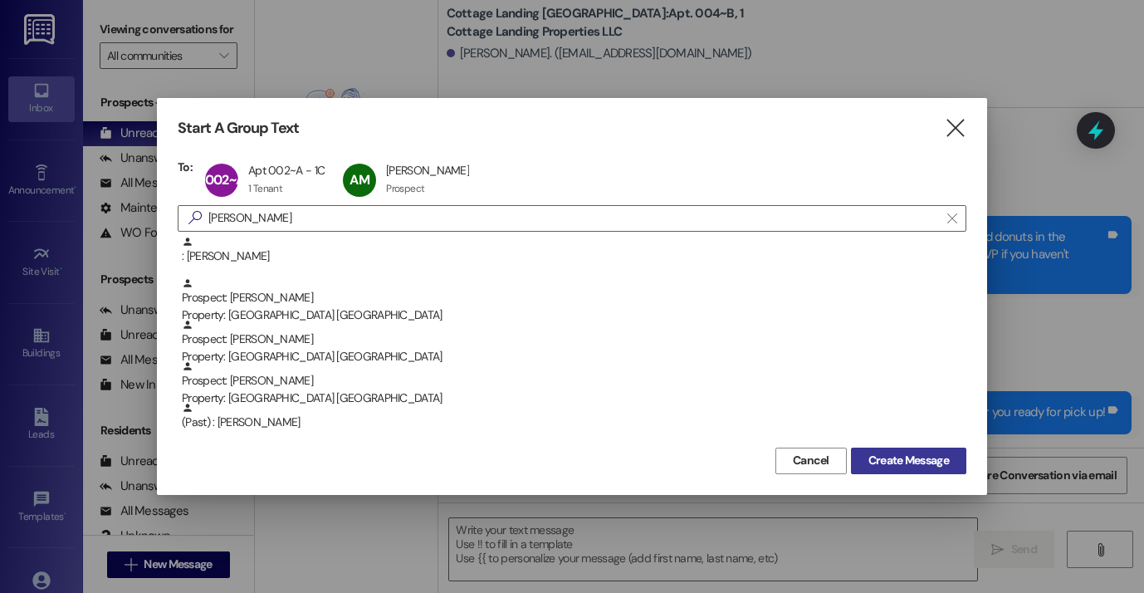
click at [902, 455] on span "Create Message" at bounding box center [908, 460] width 81 height 17
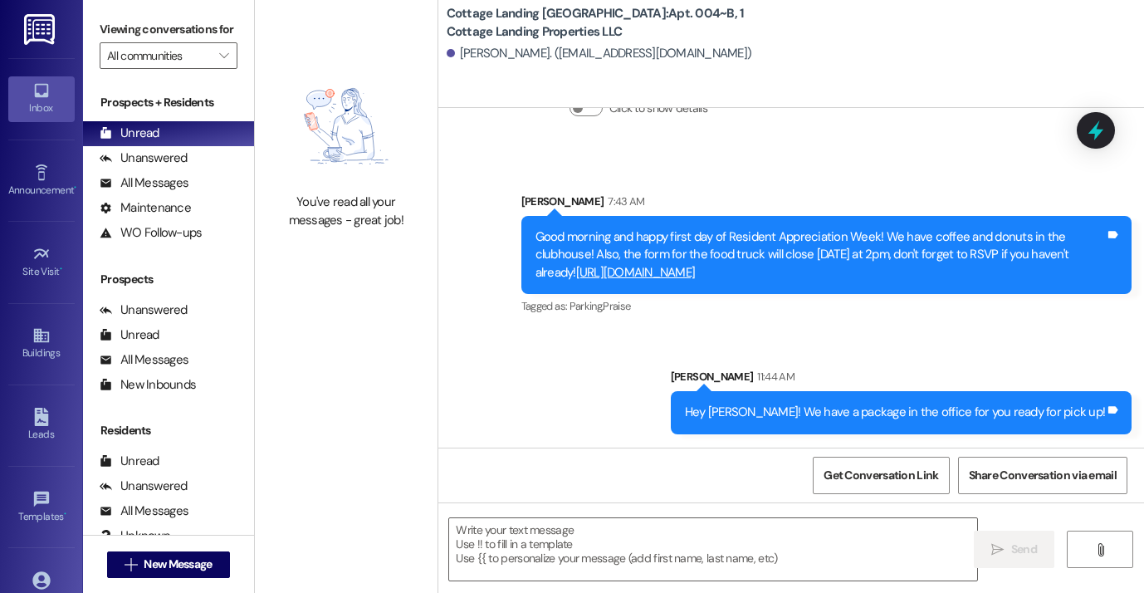
click at [379, 171] on img at bounding box center [346, 126] width 146 height 119
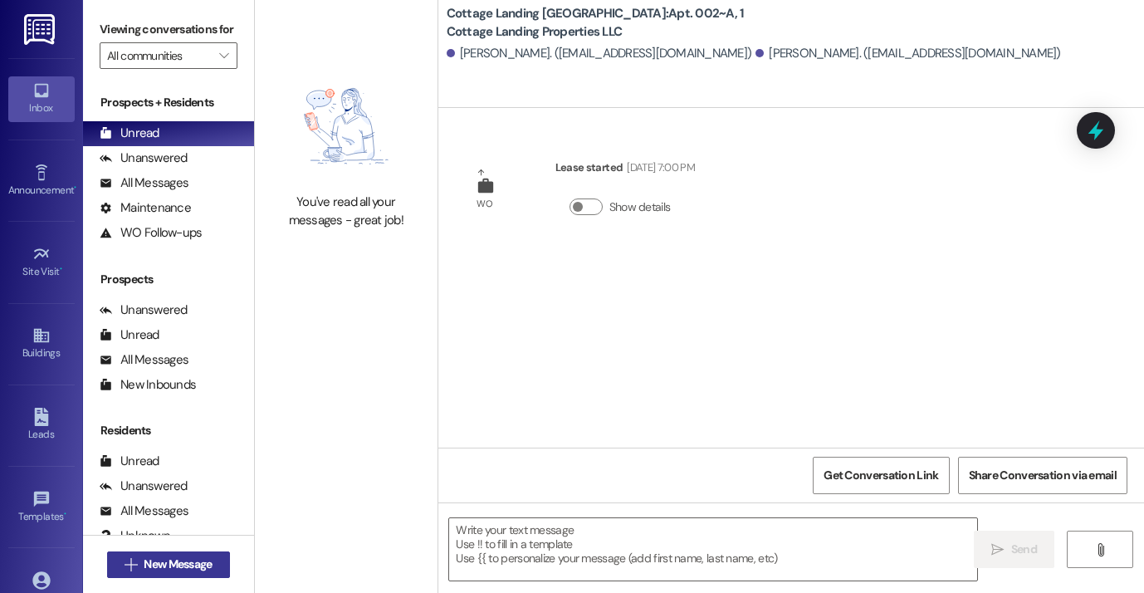
click at [164, 555] on span "New Message" at bounding box center [178, 563] width 68 height 17
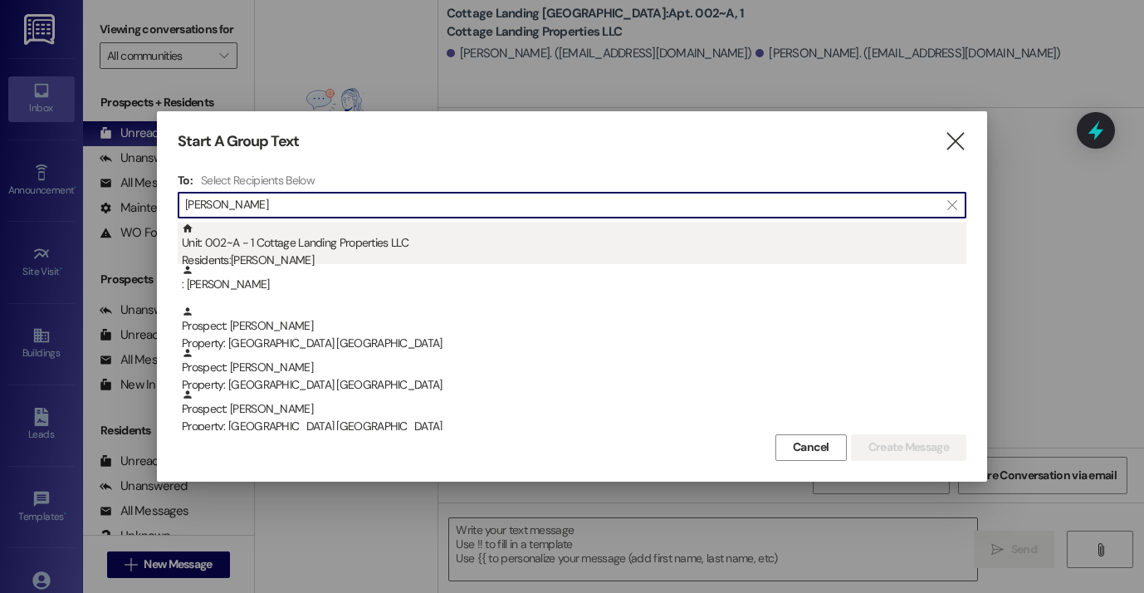
type input "miller"
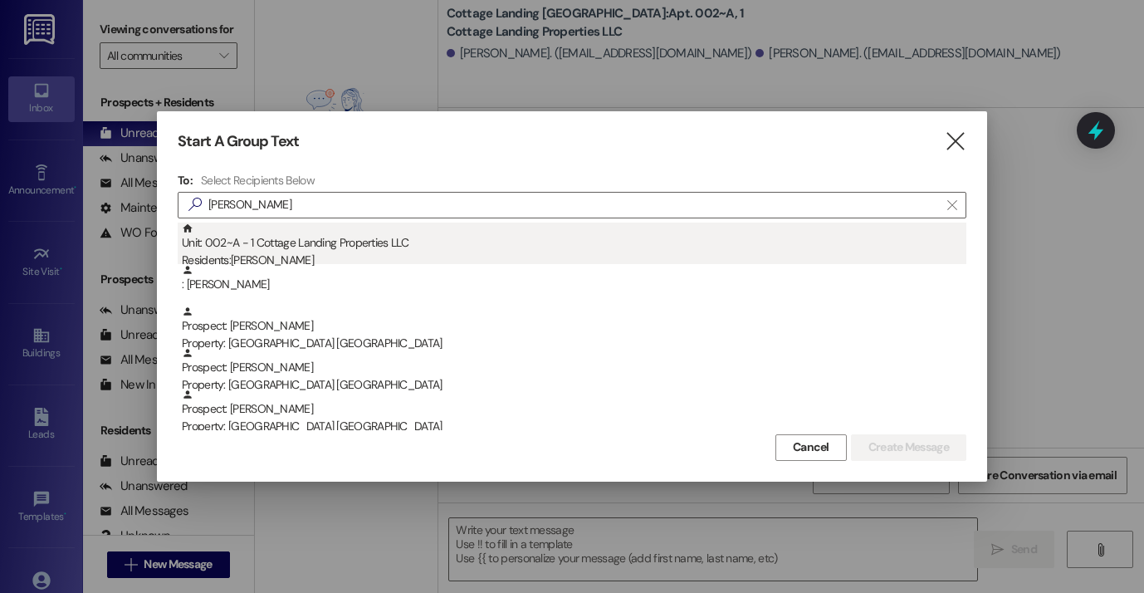
click at [349, 234] on div "Unit: 002~A - 1 Cottage Landing Properties LLC Residents: Tia Miller" at bounding box center [574, 245] width 784 height 47
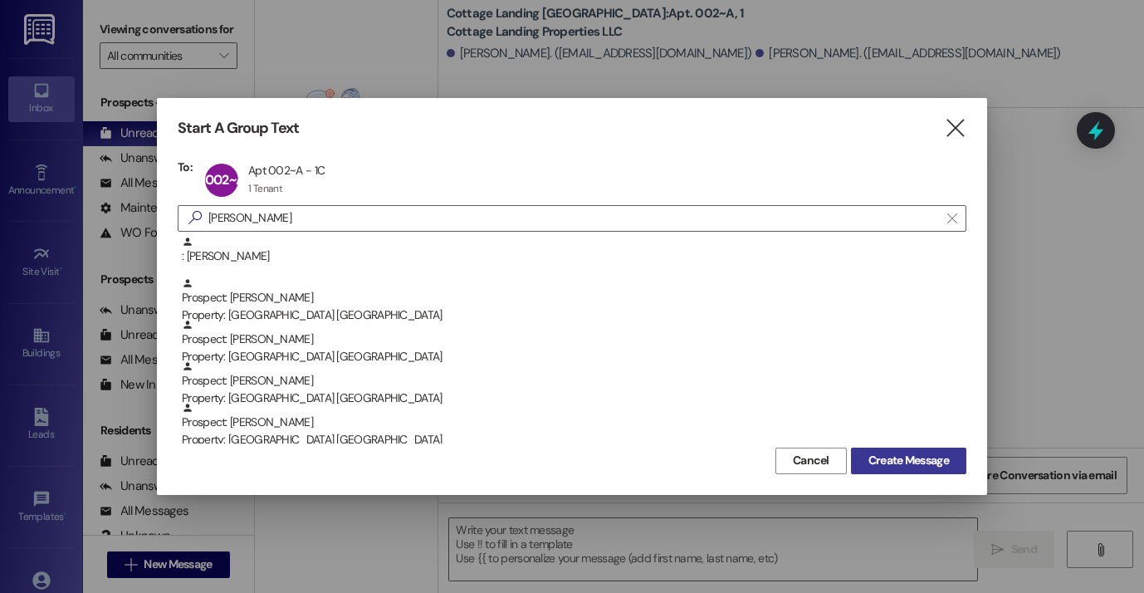
click at [890, 469] on button "Create Message" at bounding box center [908, 460] width 115 height 27
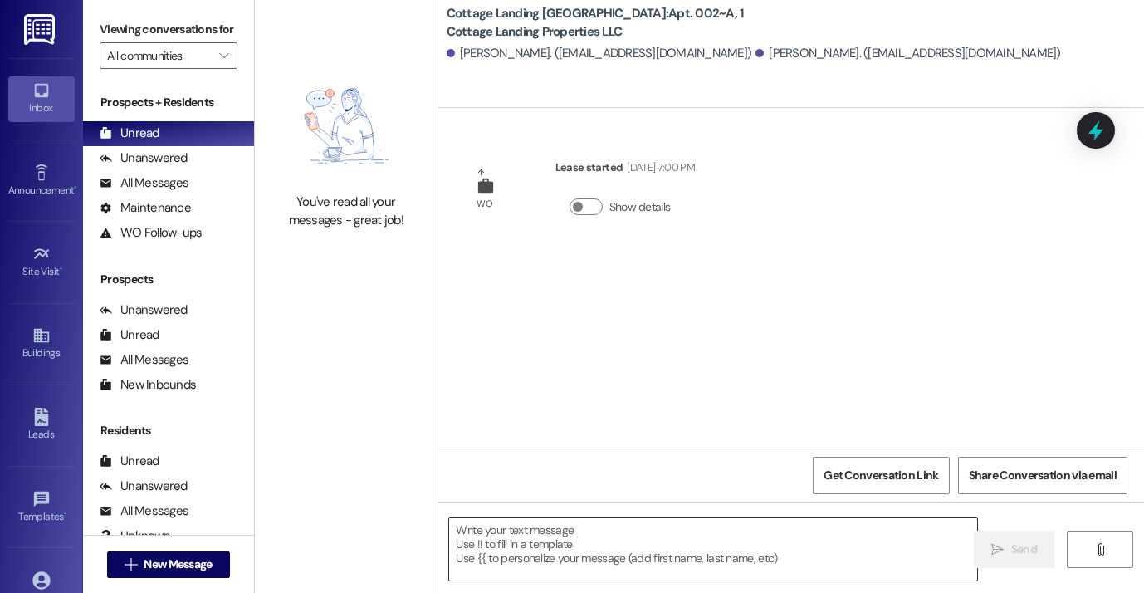
click at [675, 537] on textarea at bounding box center [713, 549] width 528 height 62
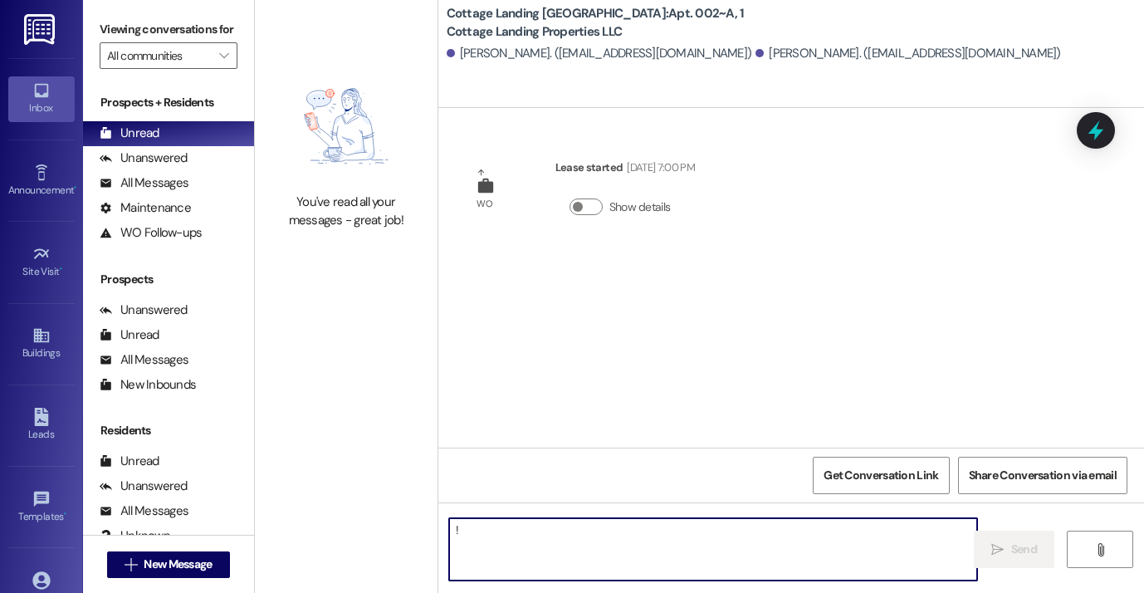
type textarea "!!"
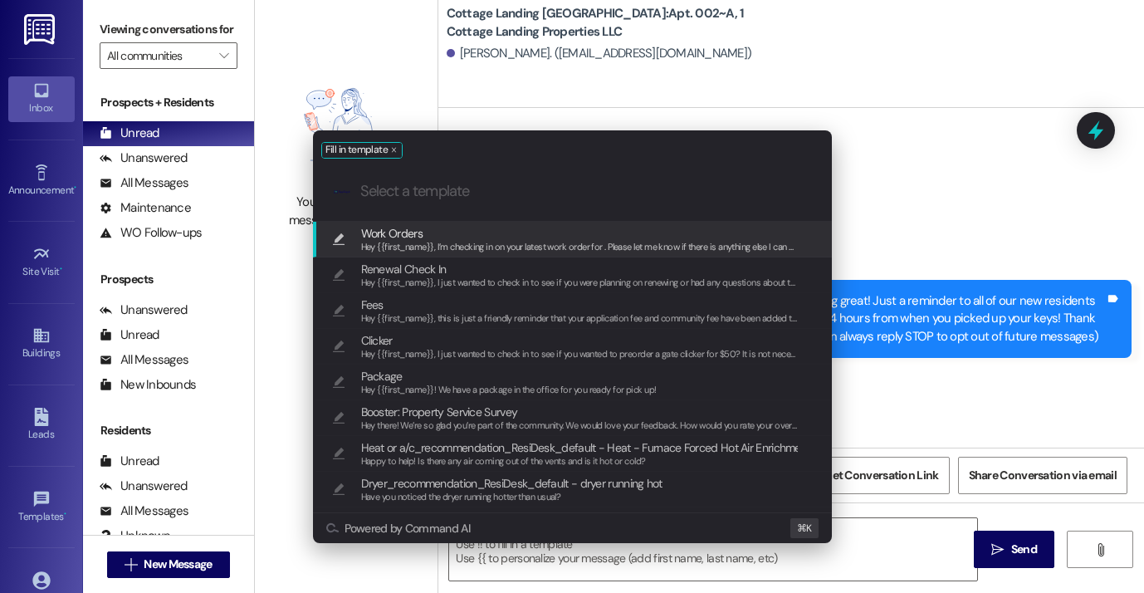
scroll to position [11286, 0]
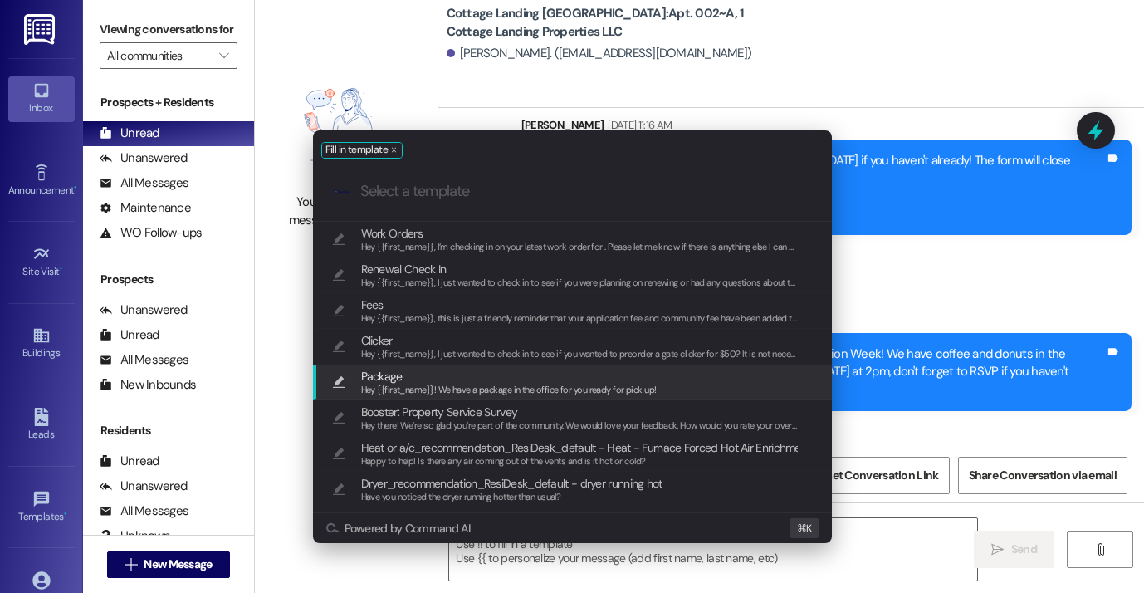
click at [467, 376] on span "Package" at bounding box center [509, 376] width 296 height 18
type textarea "Hey {{first_name}}! We have a package in the office for you ready for pick up!"
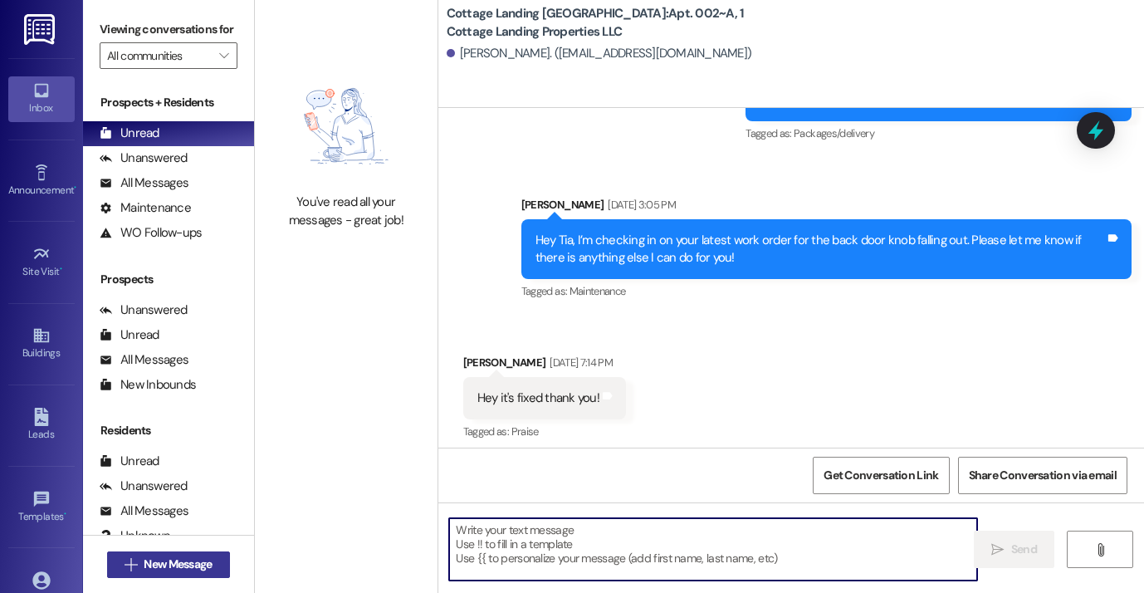
scroll to position [10450, 0]
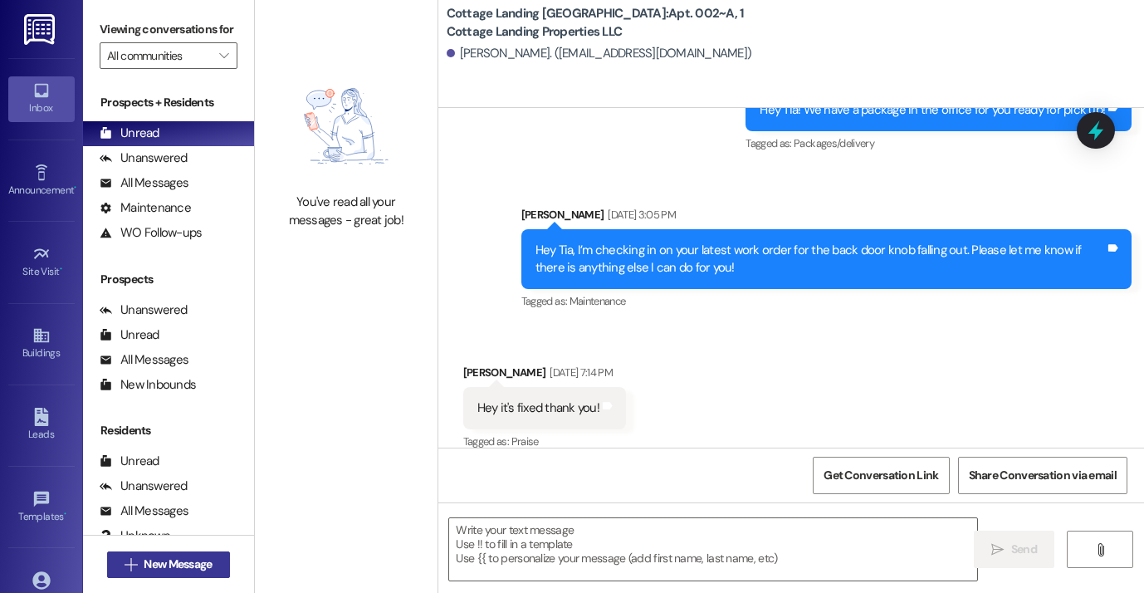
click at [213, 563] on span "New Message" at bounding box center [177, 563] width 75 height 17
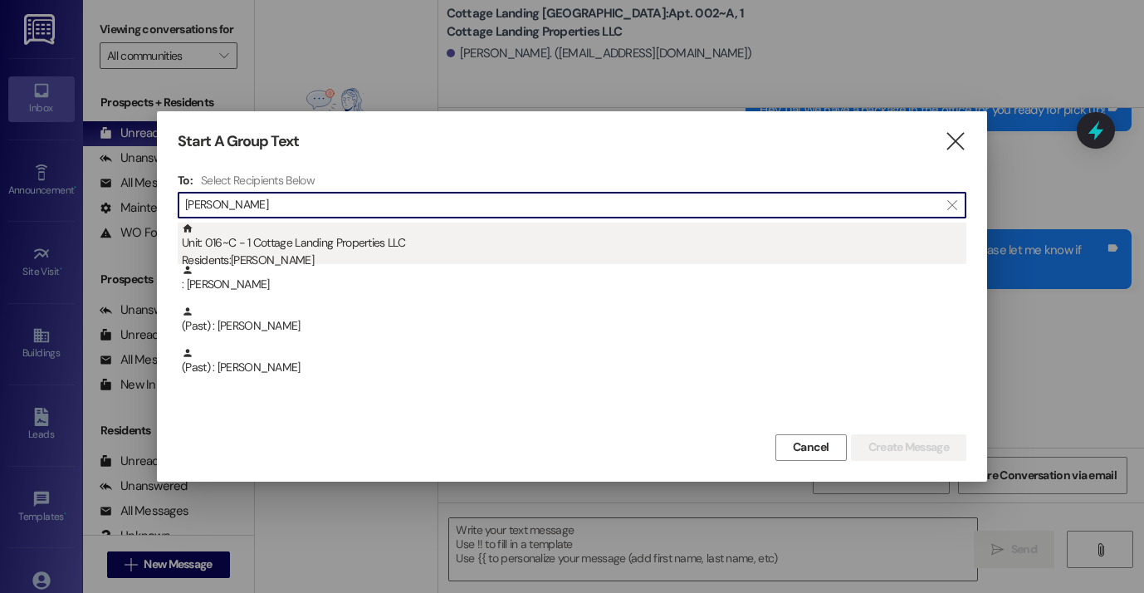
type input "hoover"
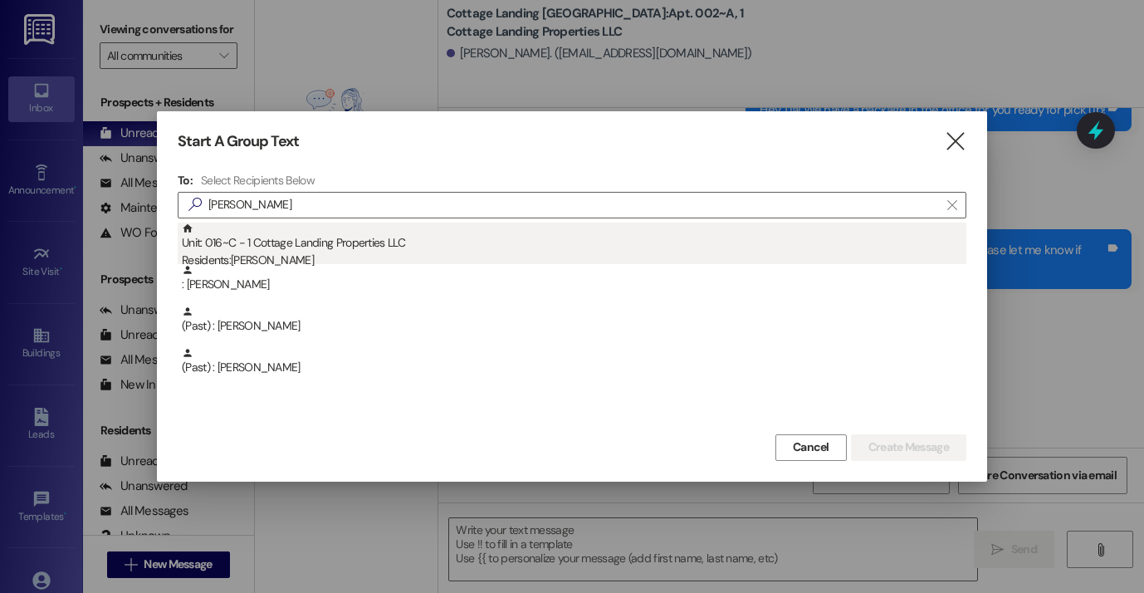
click at [362, 239] on div "Unit: 016~C - 1 Cottage Landing Properties LLC Residents: Angele Hoover" at bounding box center [574, 245] width 784 height 47
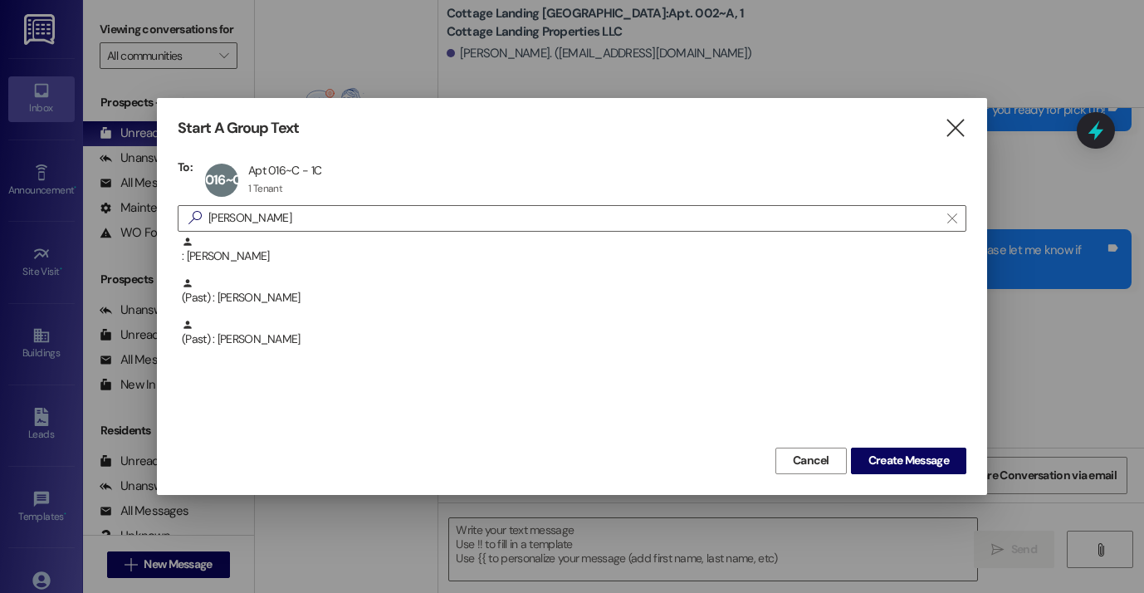
click at [882, 443] on div "Cancel Create Message" at bounding box center [572, 458] width 789 height 31
click at [882, 453] on span "Create Message" at bounding box center [908, 460] width 81 height 17
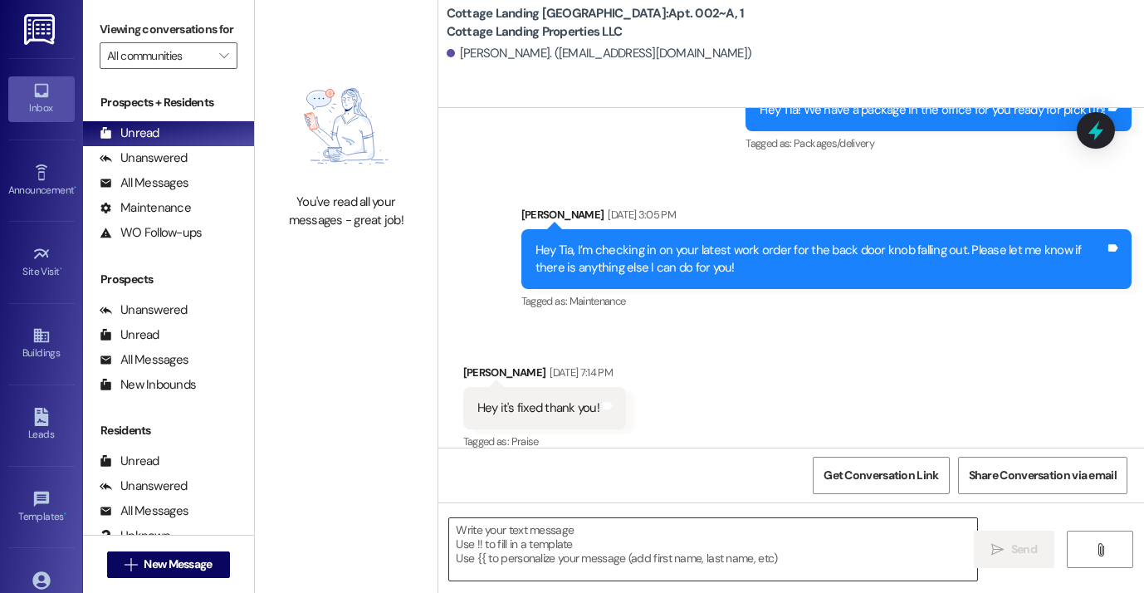
click at [654, 552] on textarea at bounding box center [713, 549] width 528 height 62
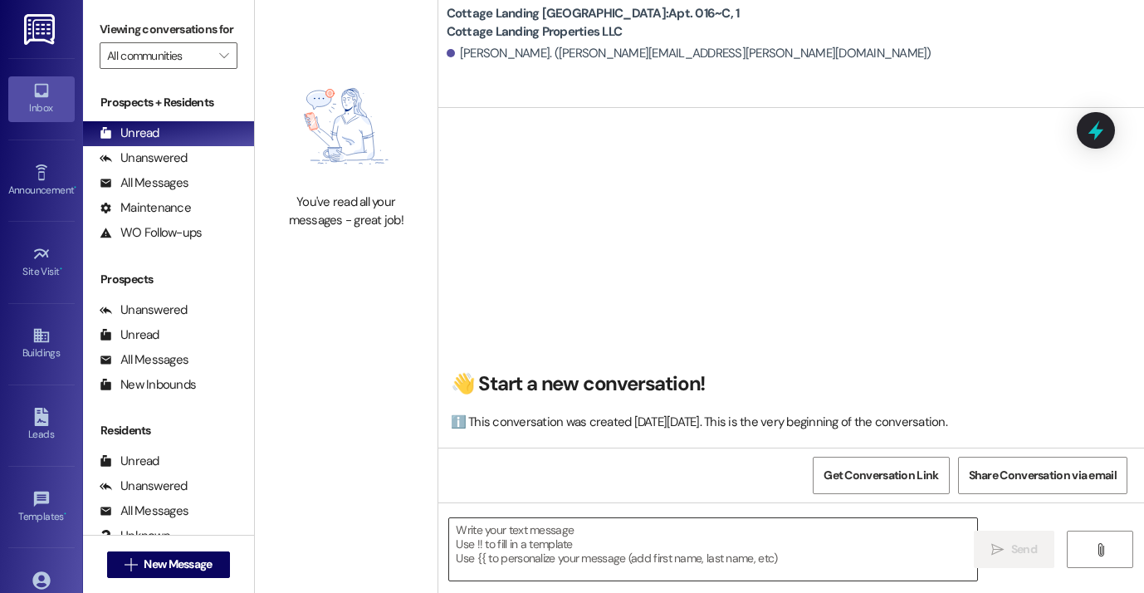
click at [614, 541] on textarea at bounding box center [713, 549] width 528 height 62
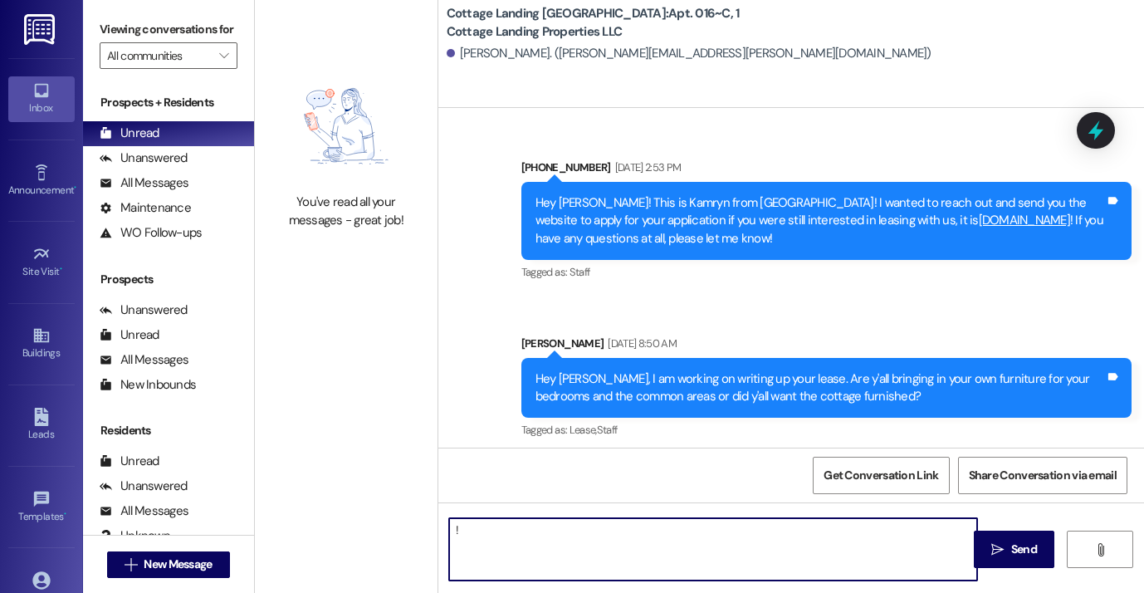
type textarea "!!"
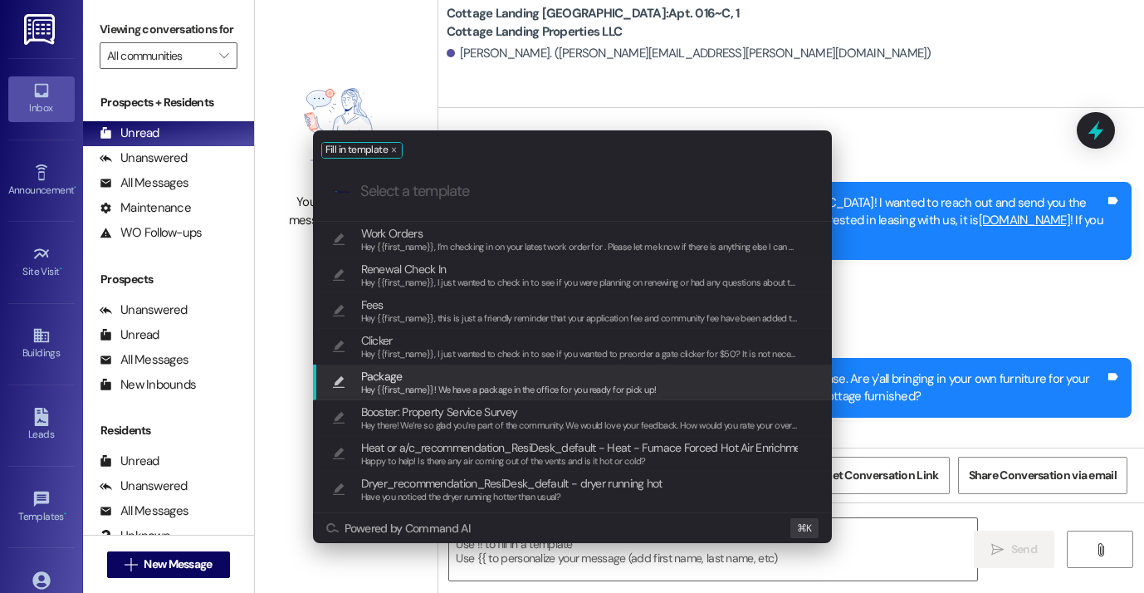
scroll to position [57120, 0]
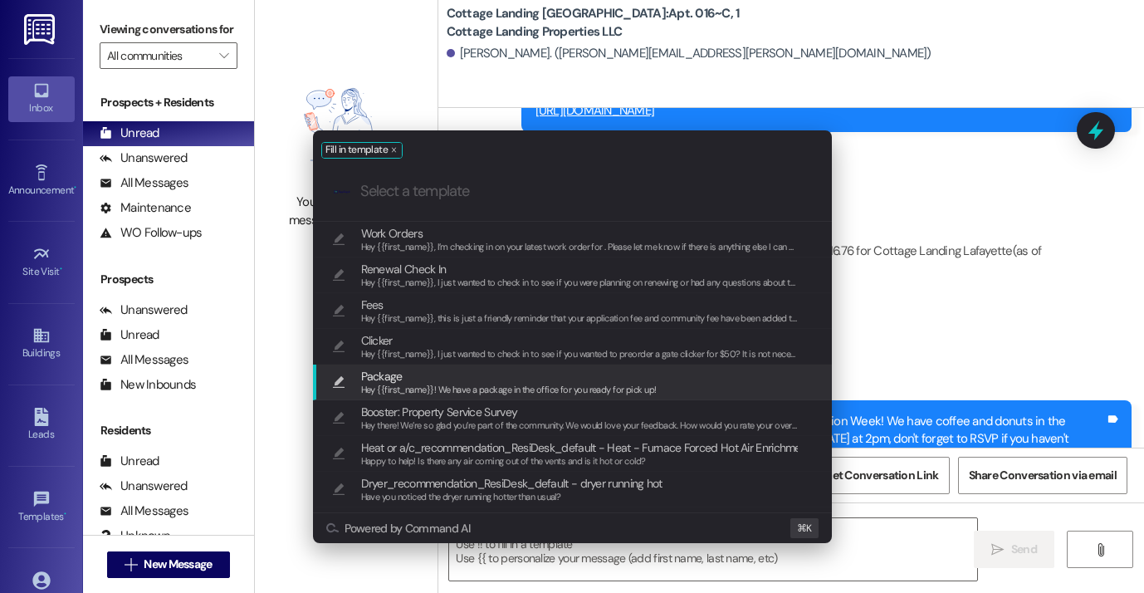
click at [511, 388] on span "Hey {{first_name}}! We have a package in the office for you ready for pick up!" at bounding box center [509, 390] width 296 height 12
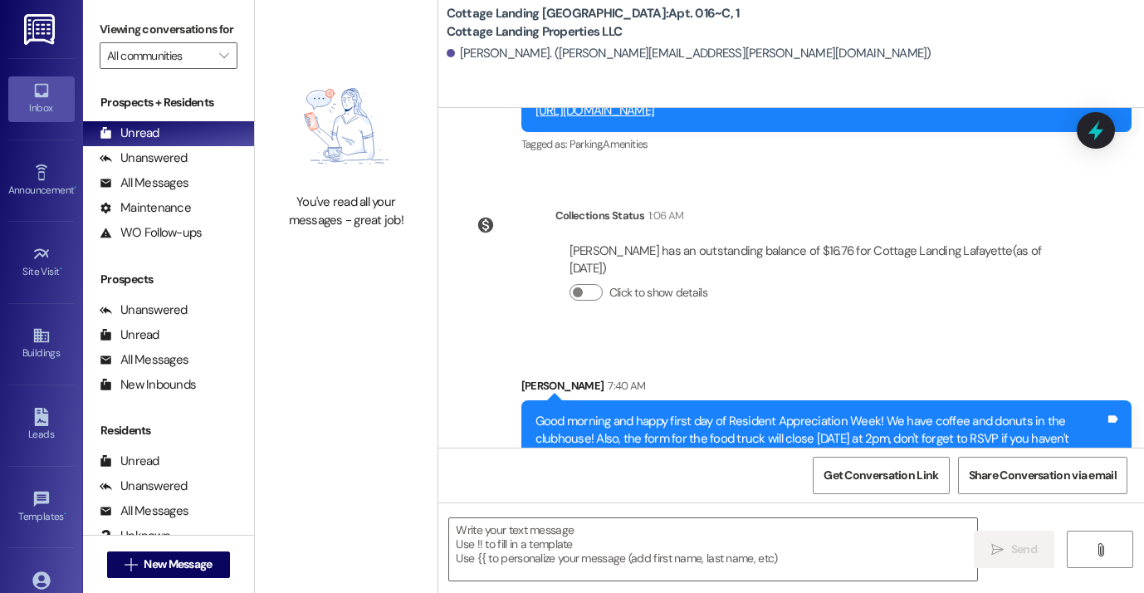
type textarea "Hey {{first_name}}! We have a package in the office for you ready for pick up!"
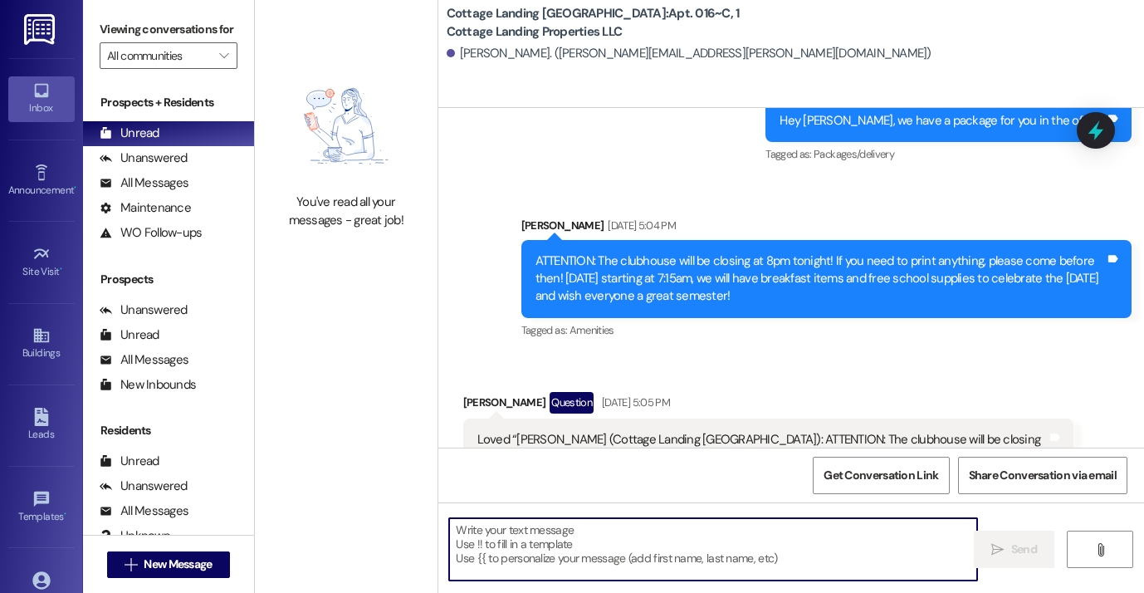
scroll to position [55357, 0]
click at [184, 568] on span "New Message" at bounding box center [178, 563] width 68 height 17
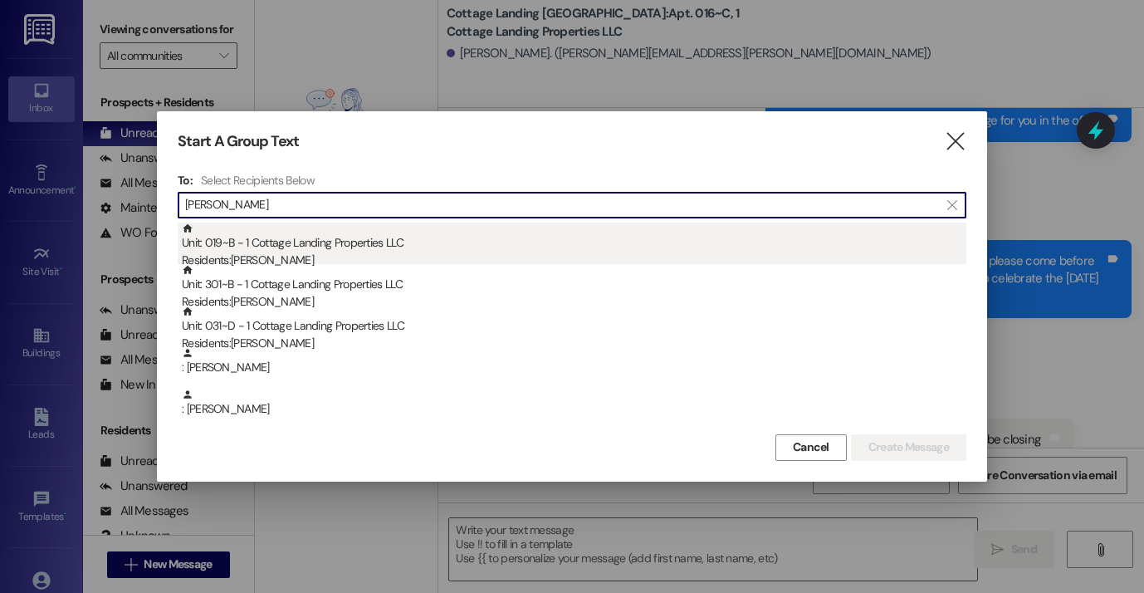
type input "bertrand"
click at [315, 240] on div "Unit: 019~B - 1 Cottage Landing Properties LLC Residents: Madden Bertrand" at bounding box center [574, 245] width 784 height 47
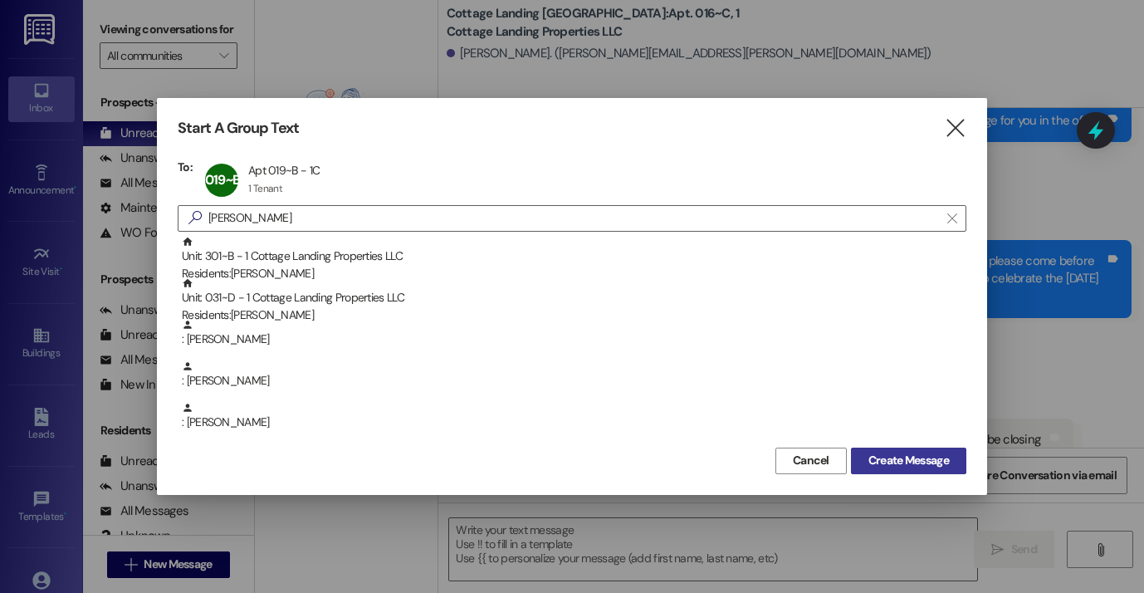
click at [893, 463] on span "Create Message" at bounding box center [908, 460] width 81 height 17
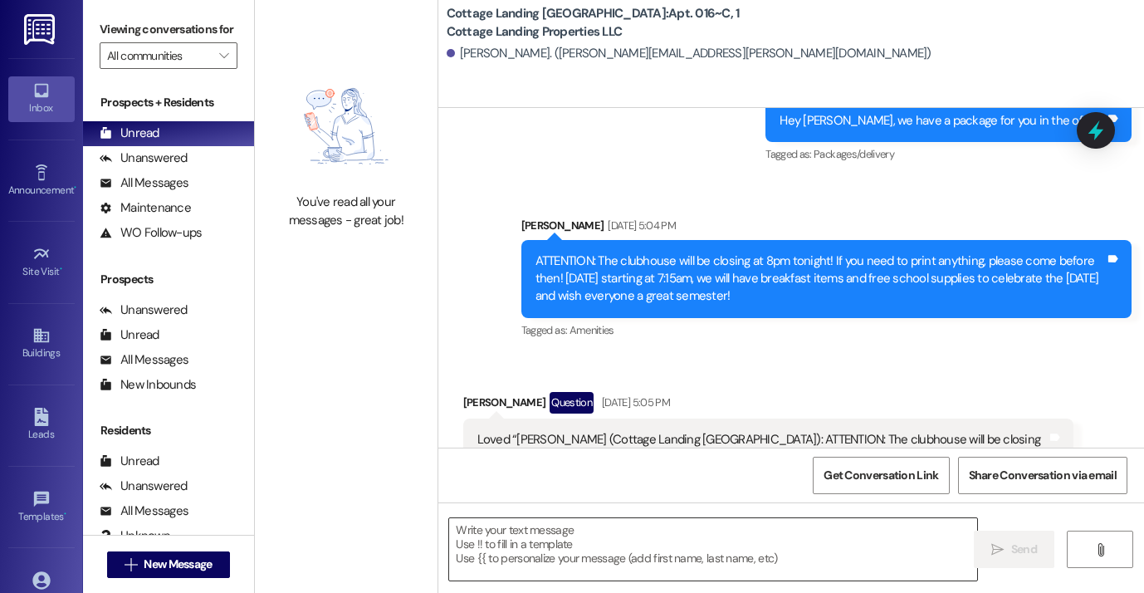
click at [731, 548] on textarea at bounding box center [713, 549] width 528 height 62
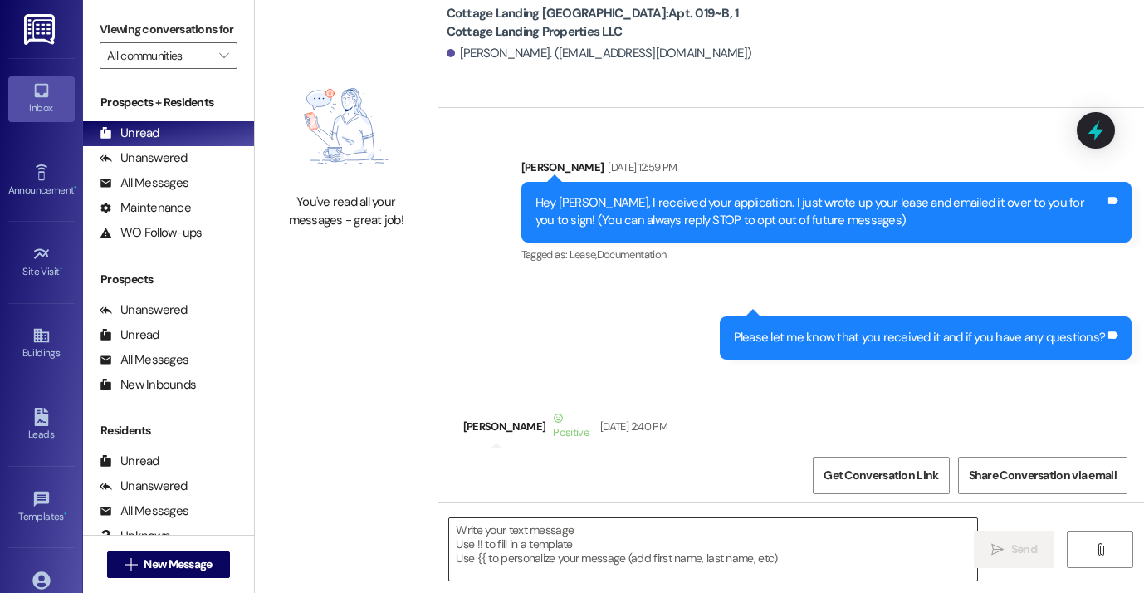
click at [596, 546] on textarea at bounding box center [713, 549] width 528 height 62
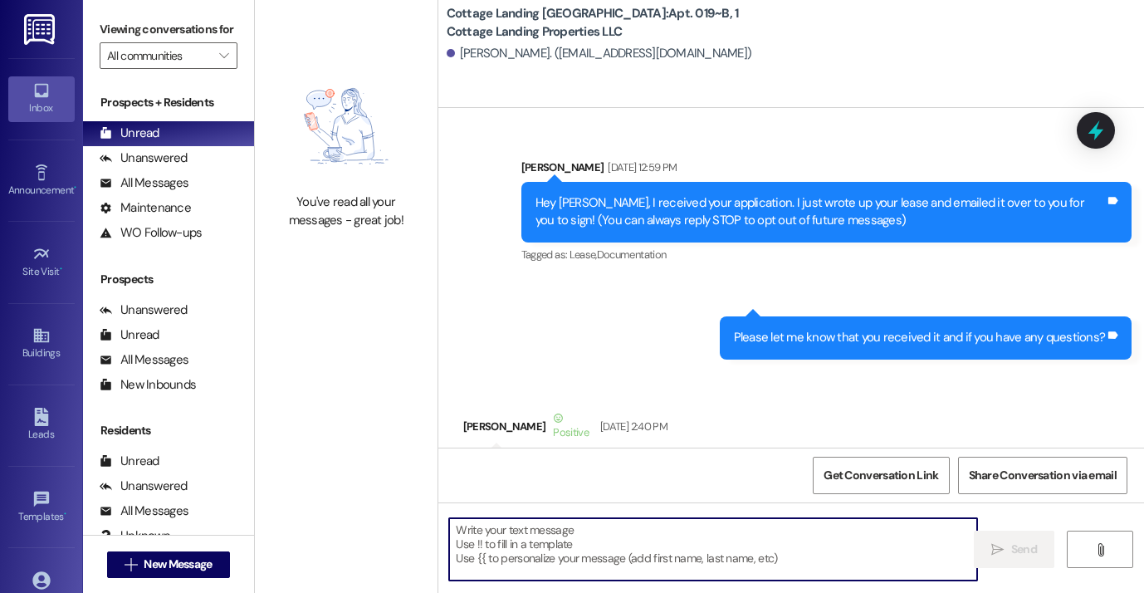
scroll to position [29120, 0]
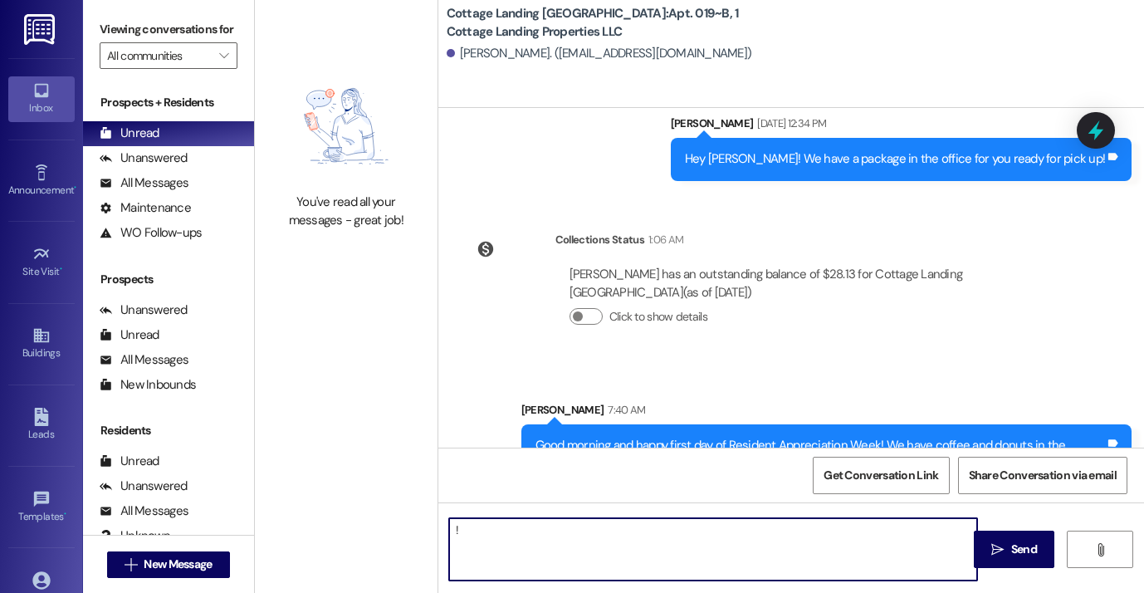
type textarea "!!"
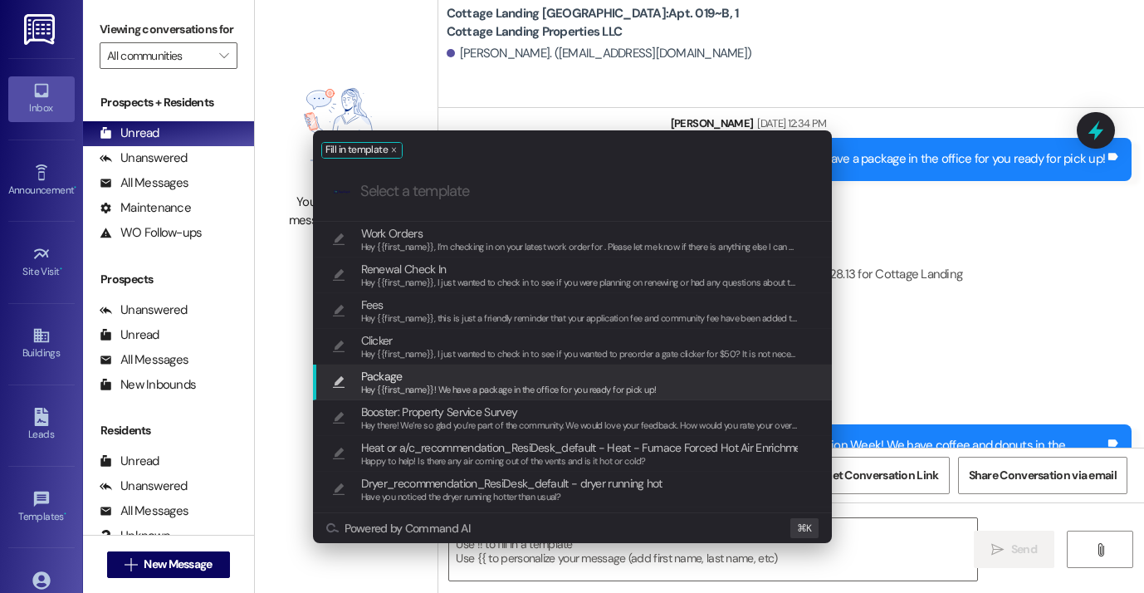
click at [517, 388] on span "Hey {{first_name}}! We have a package in the office for you ready for pick up!" at bounding box center [509, 390] width 296 height 12
type textarea "Hey {{first_name}}! We have a package in the office for you ready for pick up!"
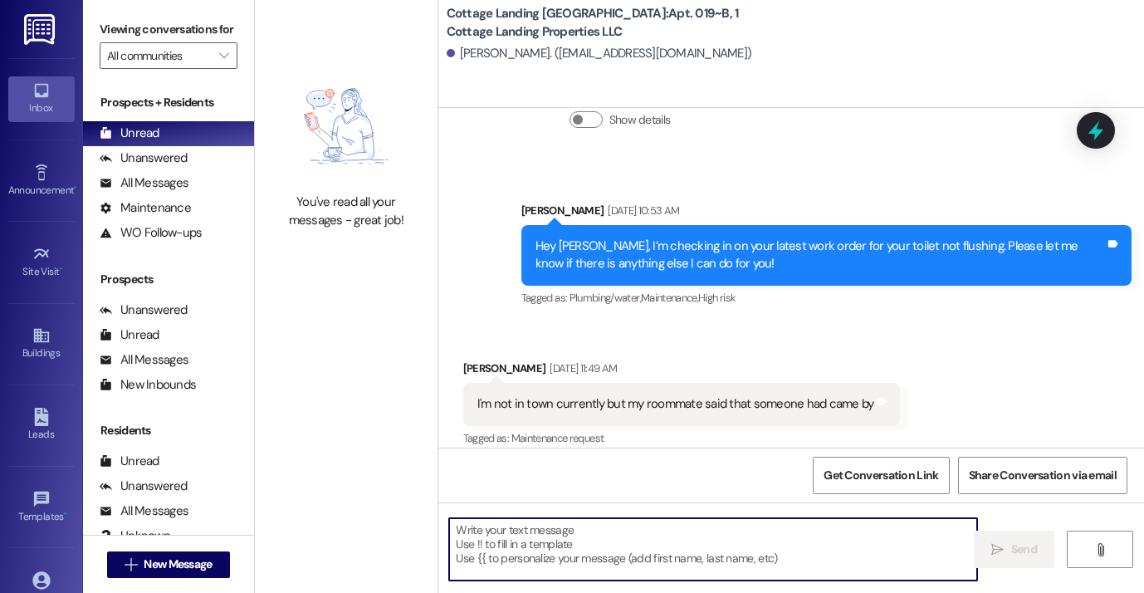
scroll to position [23523, 0]
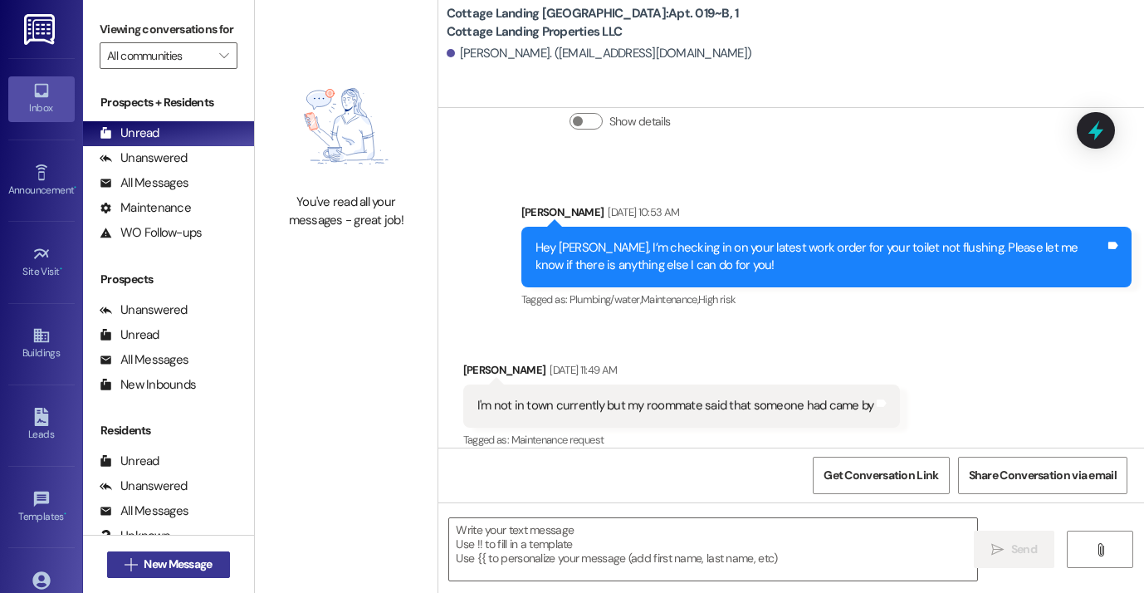
click at [207, 560] on span "New Message" at bounding box center [178, 563] width 68 height 17
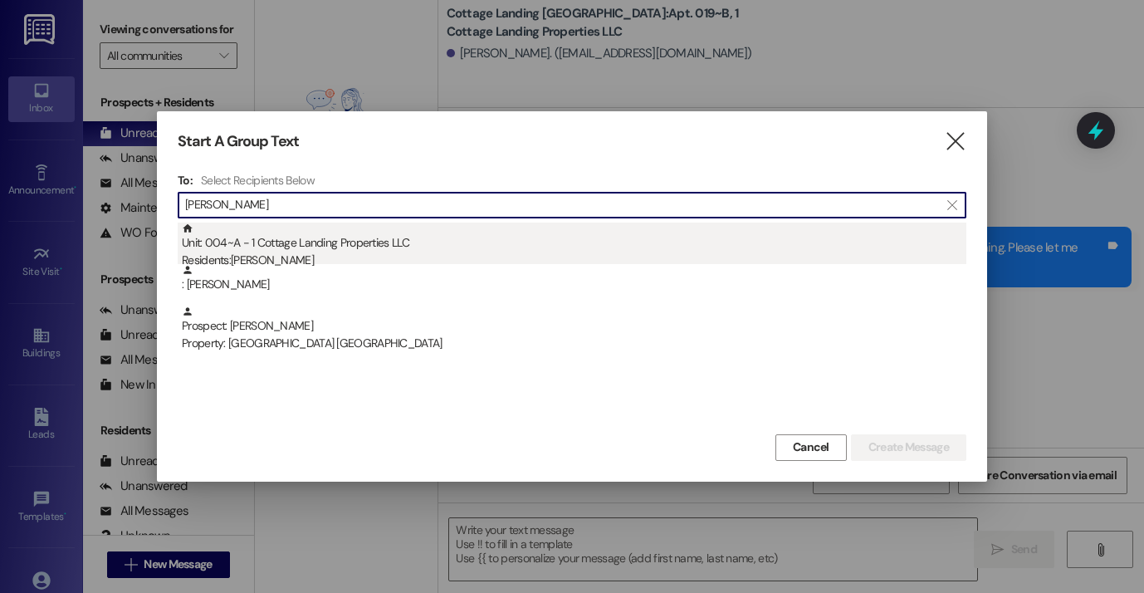
type input "foster"
click at [298, 250] on div "Unit: 004~A - 1 Cottage Landing Properties LLC Residents: Anna Foster" at bounding box center [574, 245] width 784 height 47
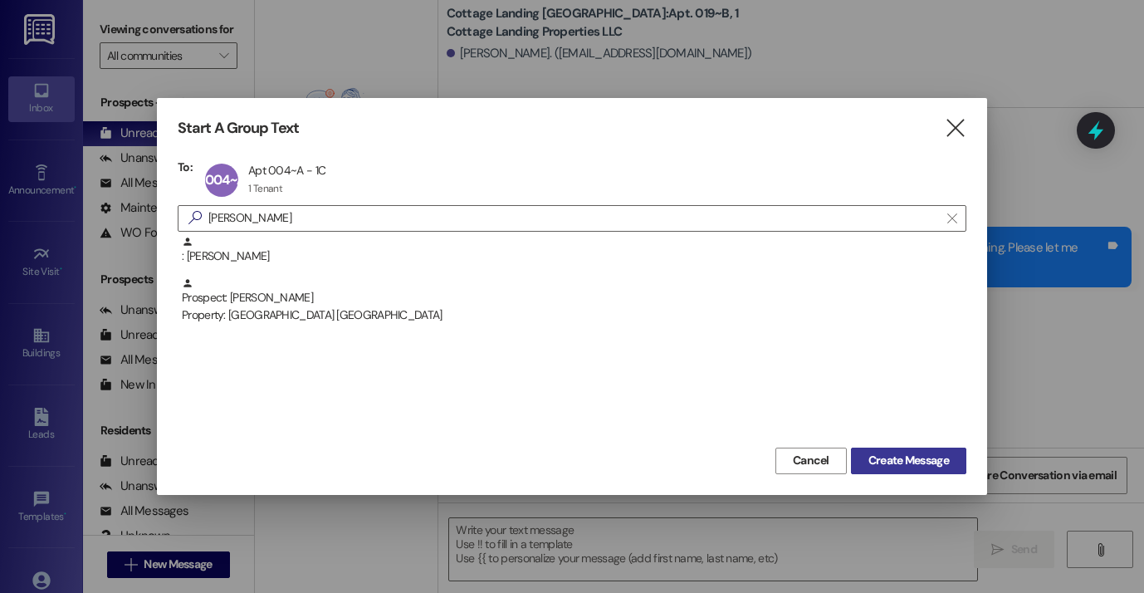
click at [937, 453] on span "Create Message" at bounding box center [908, 460] width 81 height 17
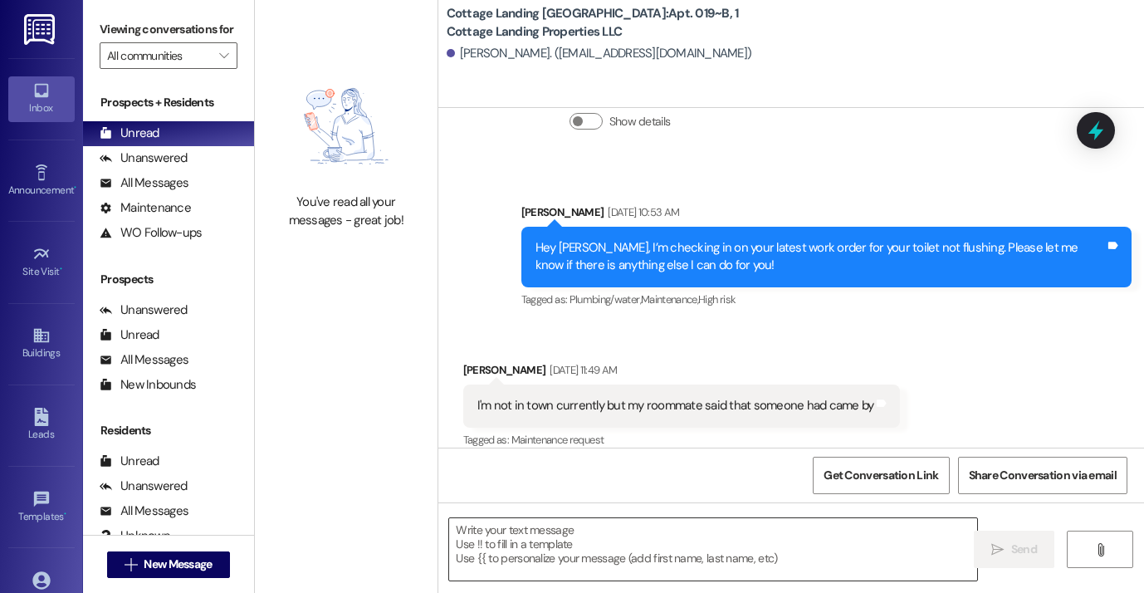
click at [771, 569] on textarea at bounding box center [713, 549] width 528 height 62
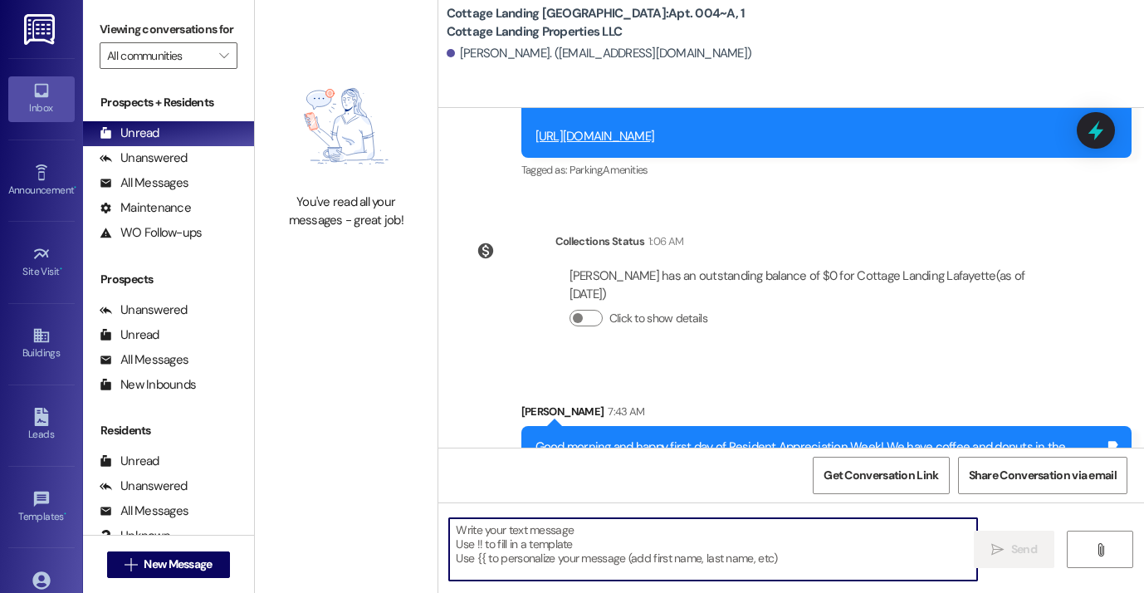
scroll to position [3941, 0]
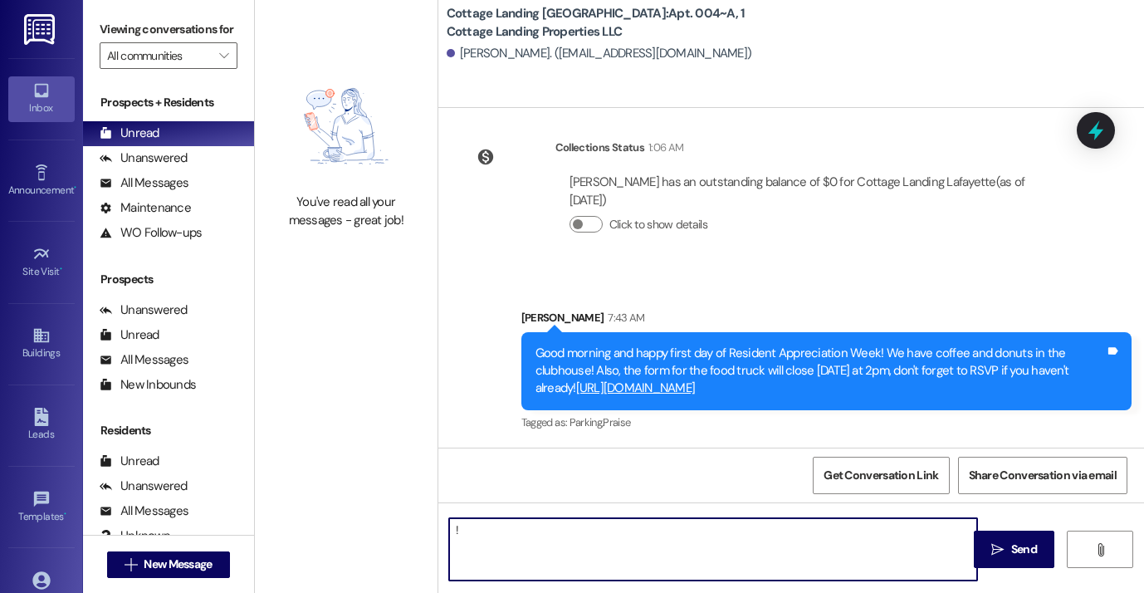
type textarea "!!"
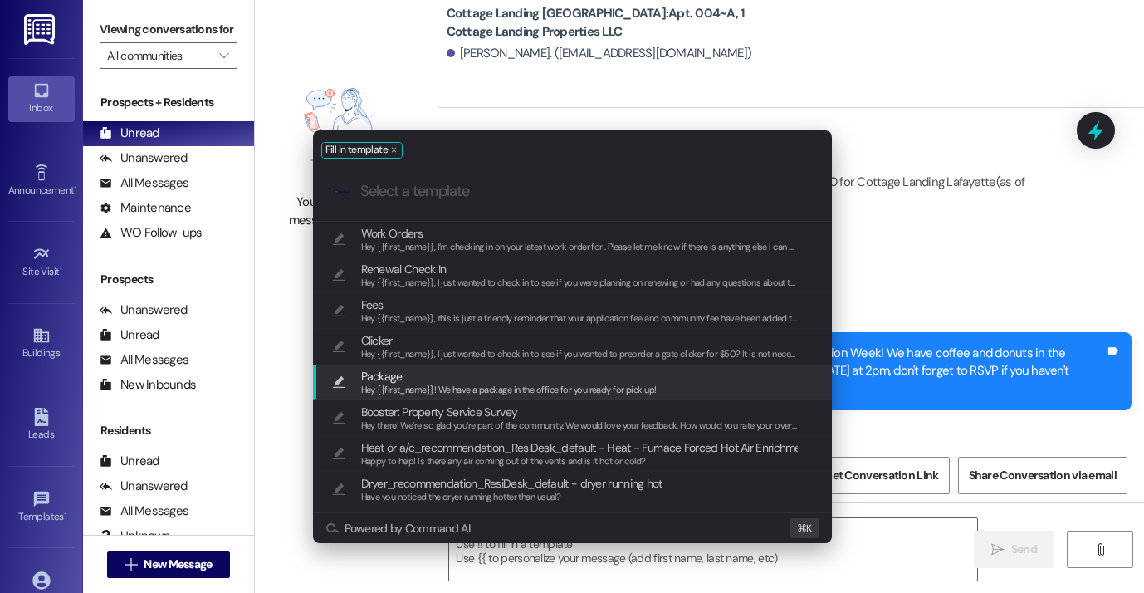
click at [642, 370] on span "Package" at bounding box center [509, 376] width 296 height 18
type textarea "Hey {{first_name}}! We have a package in the office for you ready for pick up!"
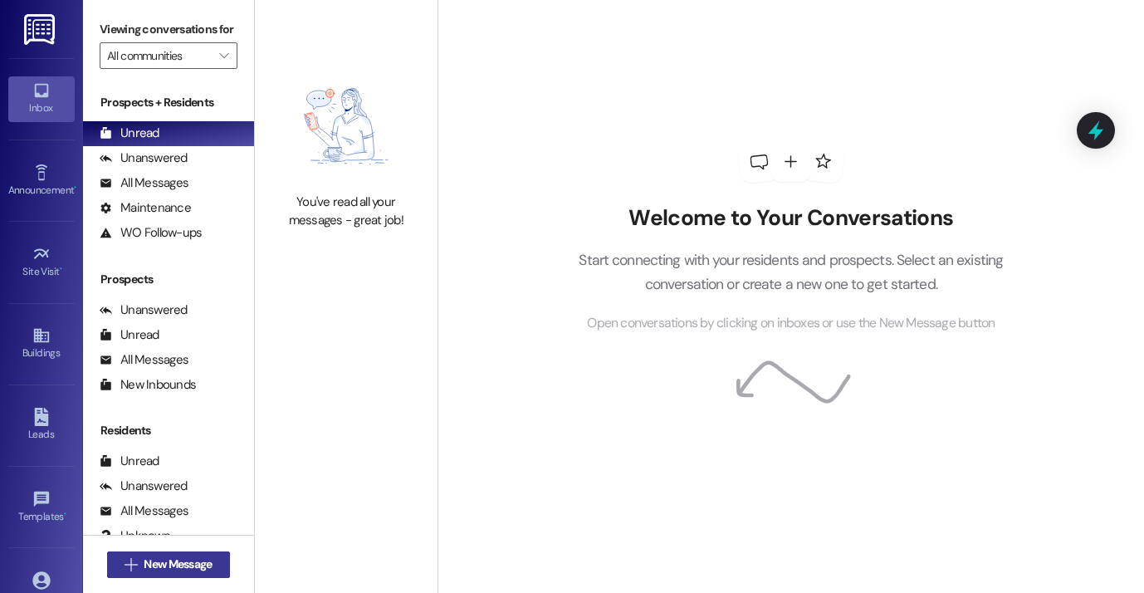
click at [206, 563] on span "New Message" at bounding box center [178, 563] width 68 height 17
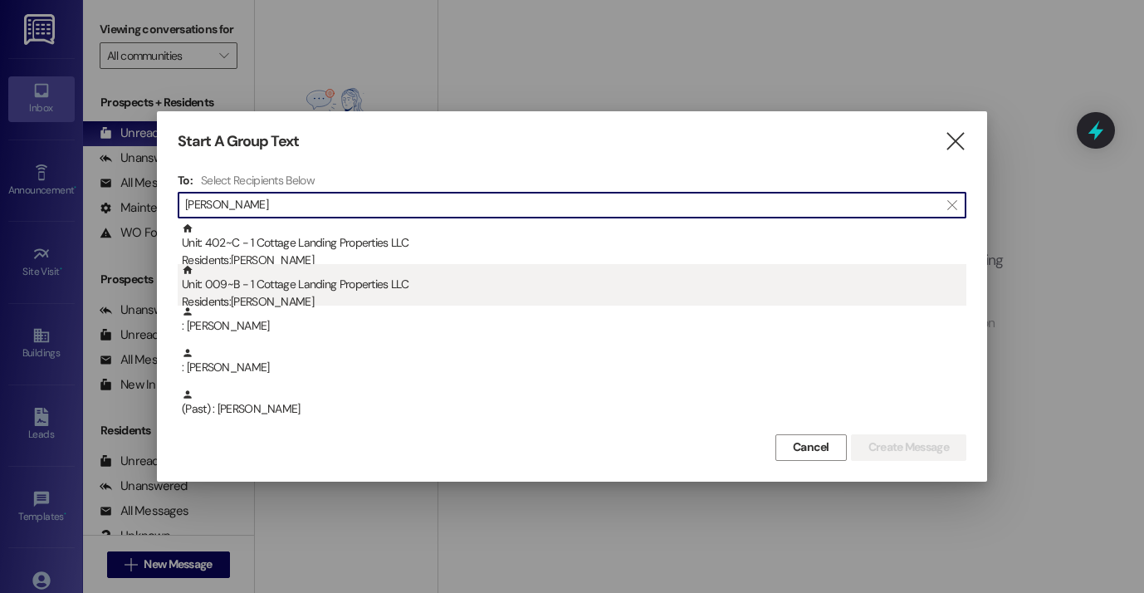
type input "[PERSON_NAME]"
click at [296, 281] on div "Unit: 009~B - 1 Cottage Landing Properties LLC Residents: [PERSON_NAME]" at bounding box center [574, 287] width 784 height 47
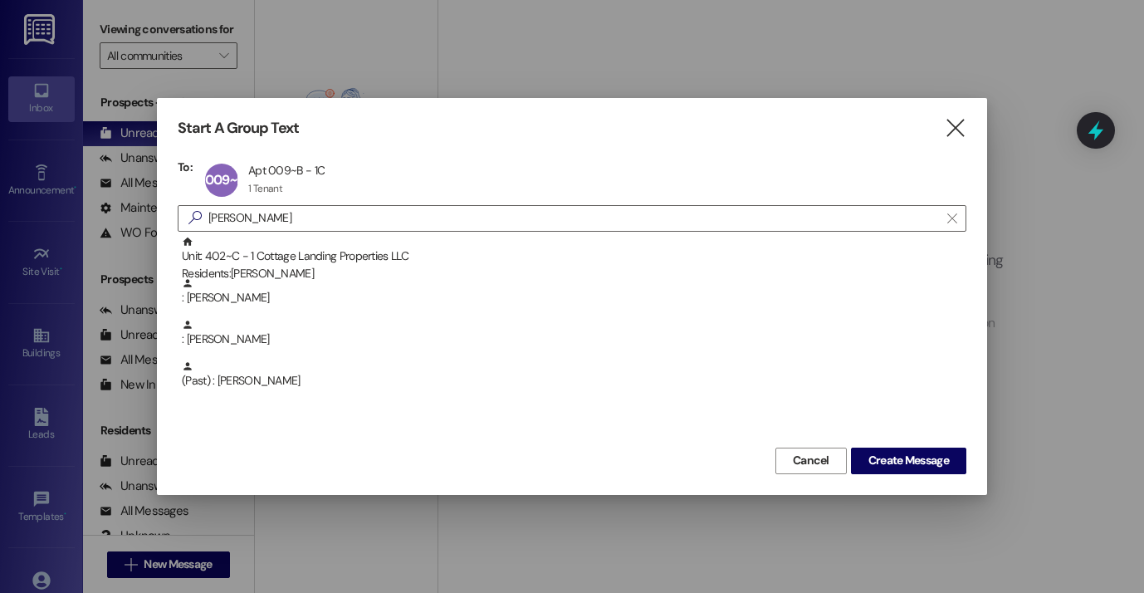
click at [899, 443] on div "Cancel Create Message" at bounding box center [572, 458] width 789 height 31
click at [894, 464] on span "Create Message" at bounding box center [908, 460] width 81 height 17
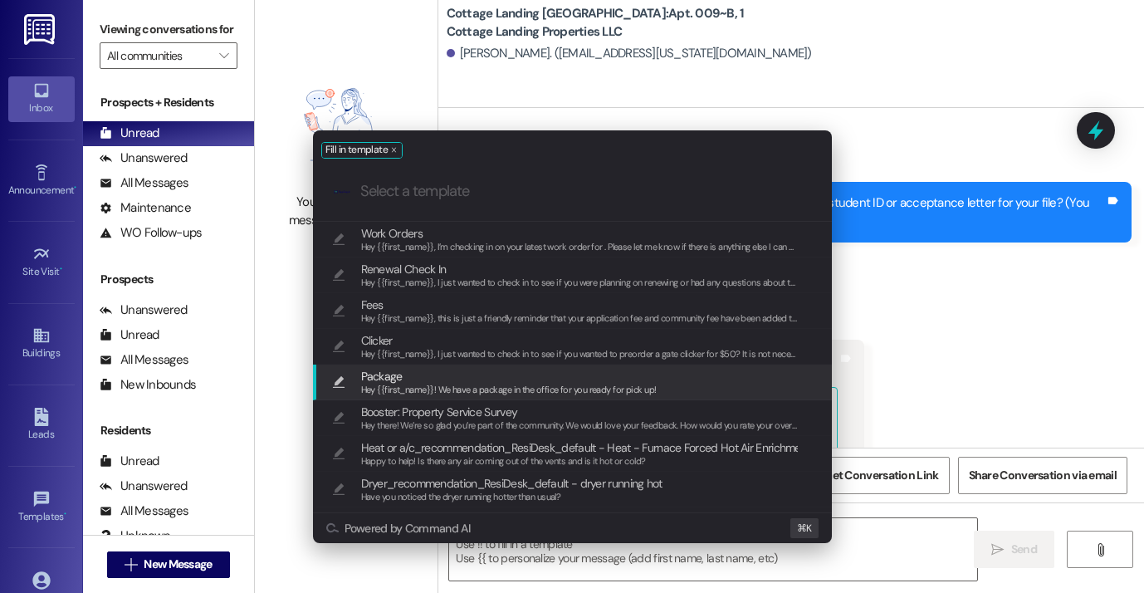
scroll to position [40291, 0]
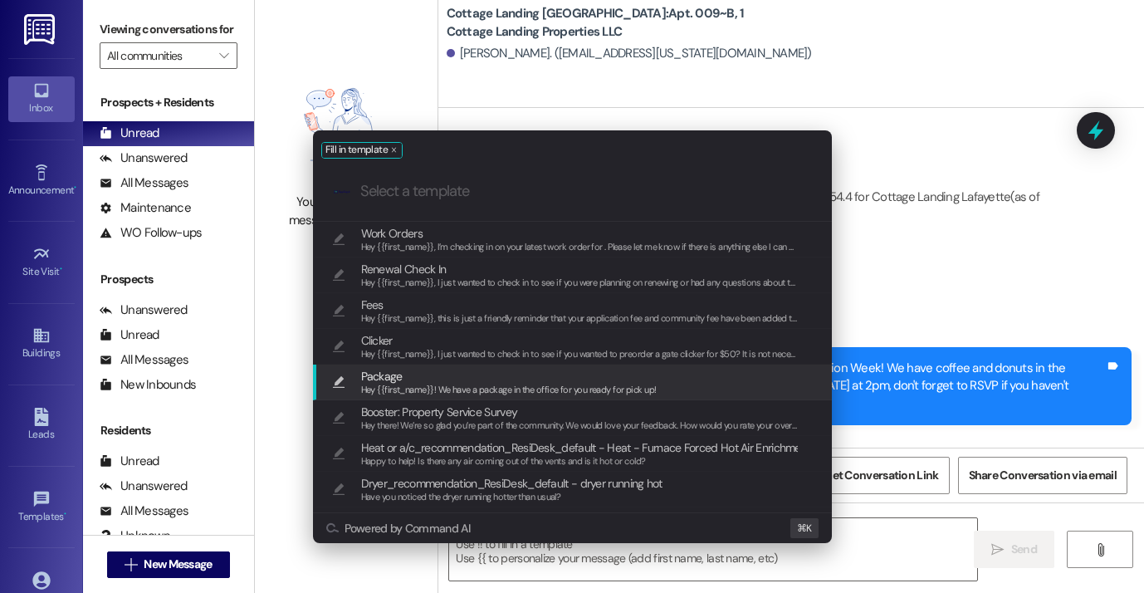
click at [437, 391] on span "Hey {{first_name}}! We have a package in the office for you ready for pick up!" at bounding box center [509, 390] width 296 height 12
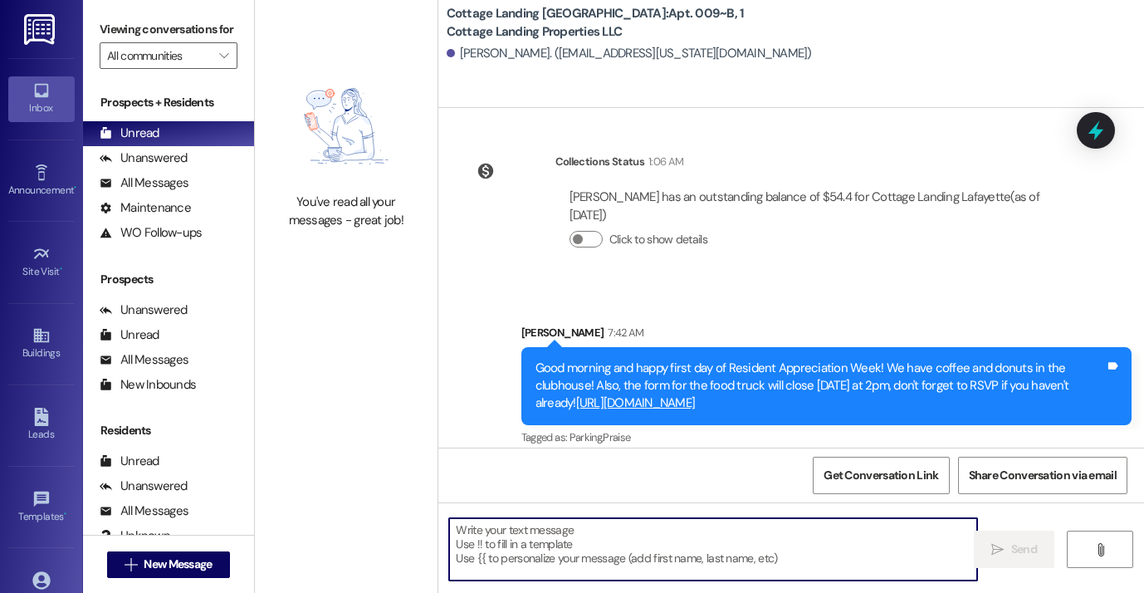
type textarea "Hey {{first_name}}! We have a package in the office for you ready for pick up!"
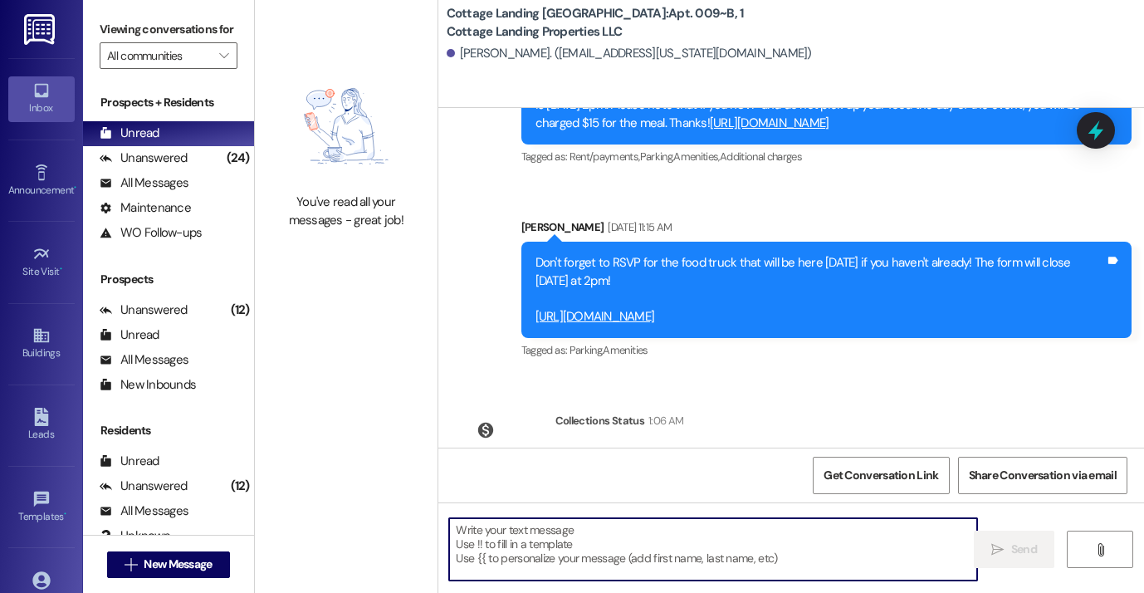
scroll to position [40407, 0]
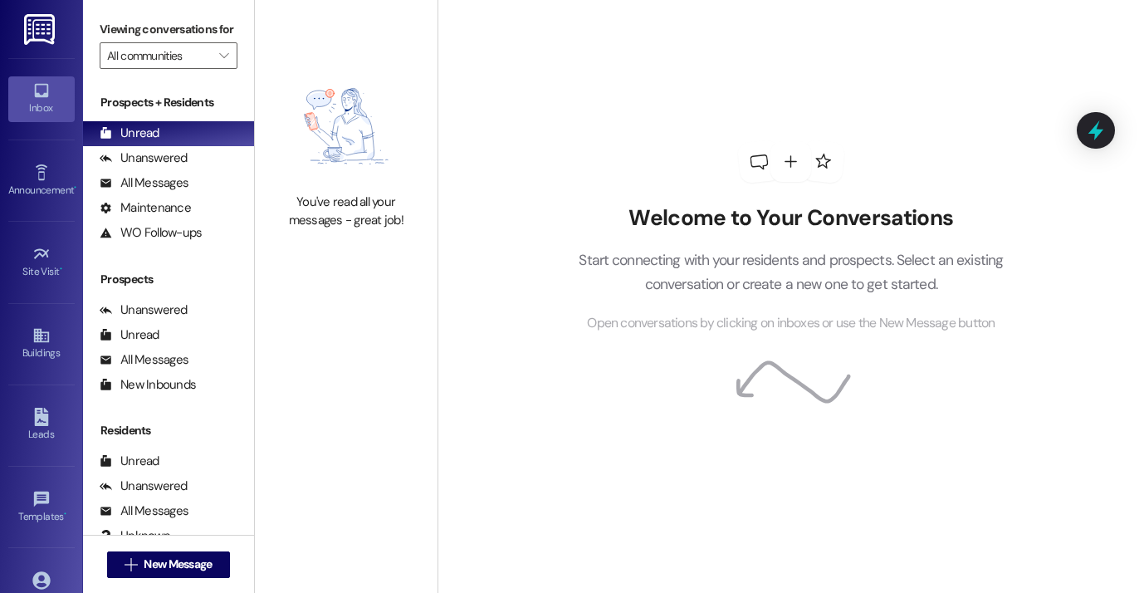
click at [8, 223] on div "Site Visit • Go to Site Visit" at bounding box center [41, 261] width 66 height 81
